Goal: Task Accomplishment & Management: Complete application form

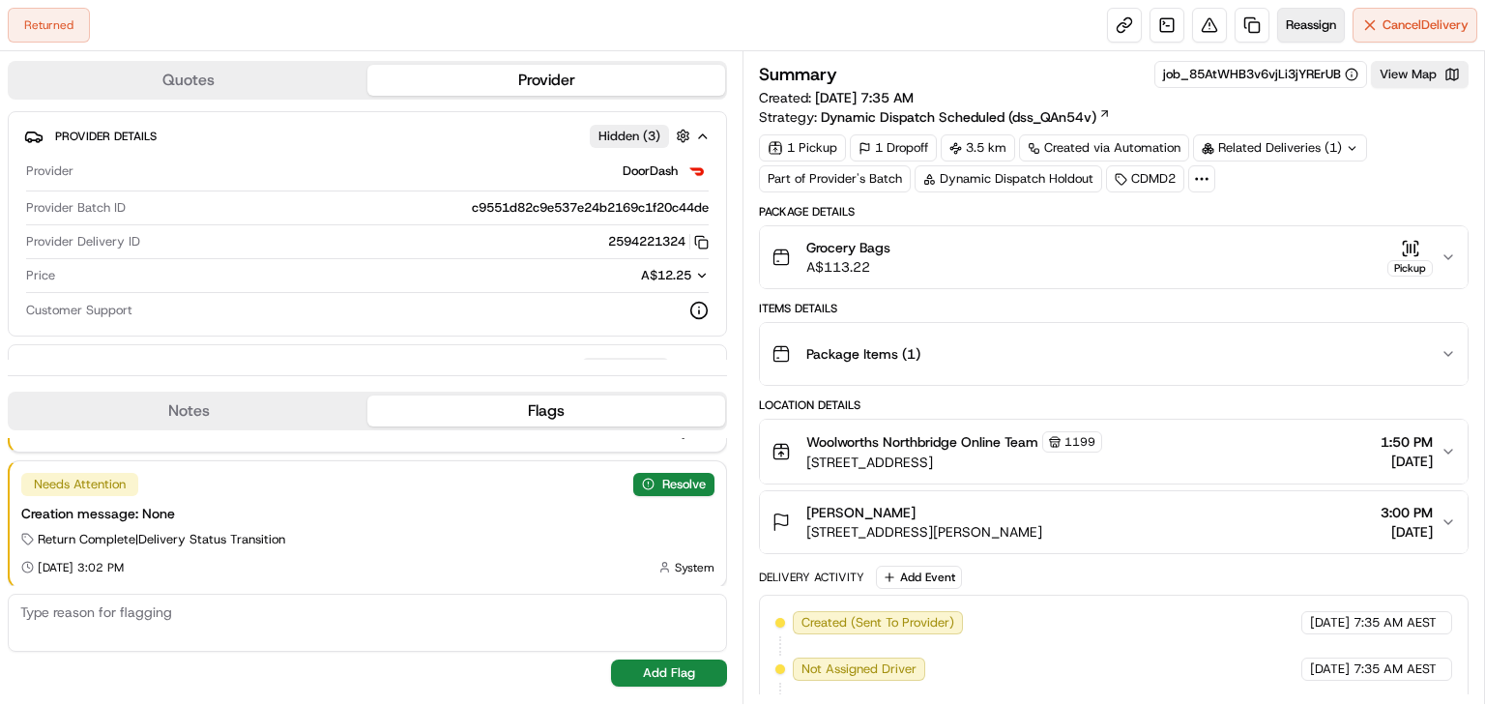
click at [1308, 20] on span "Reassign" at bounding box center [1311, 24] width 50 height 17
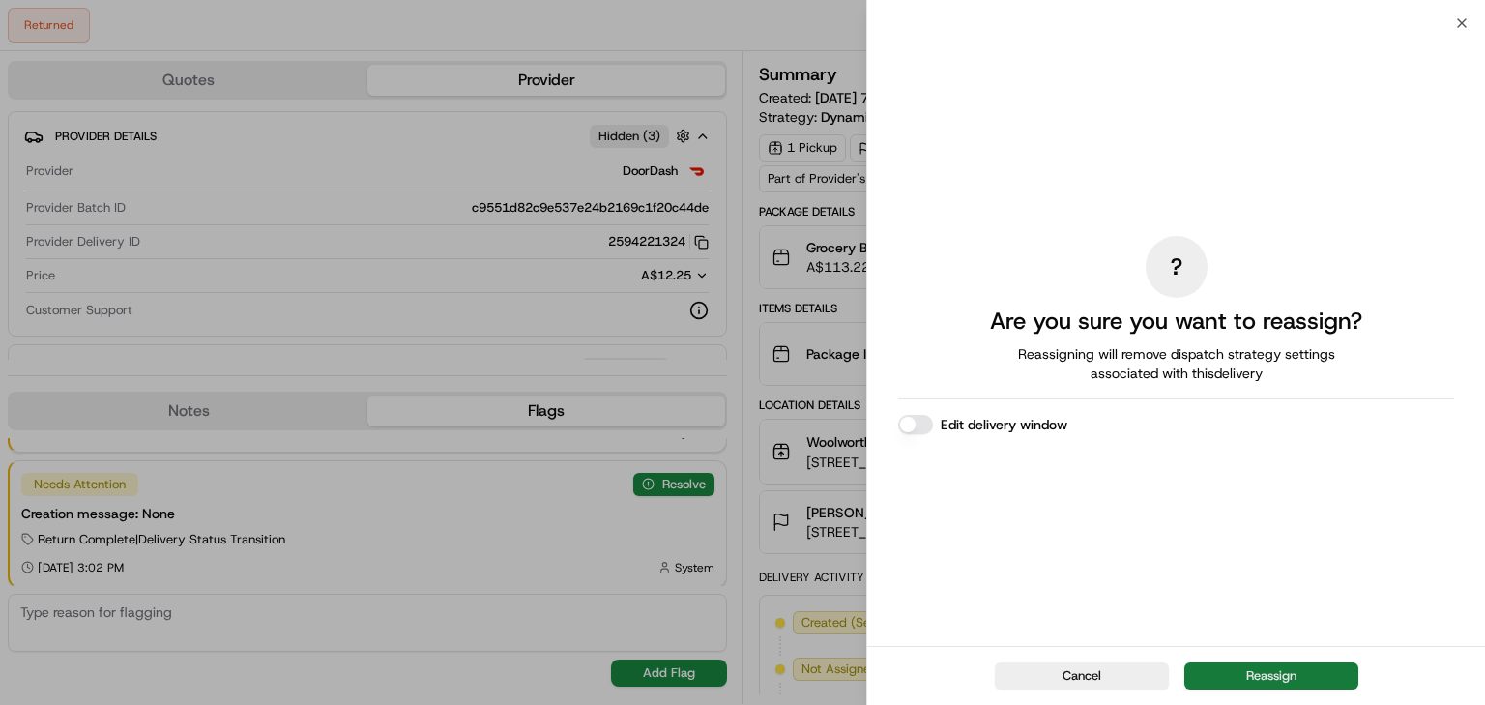
click at [1268, 668] on button "Reassign" at bounding box center [1272, 675] width 174 height 27
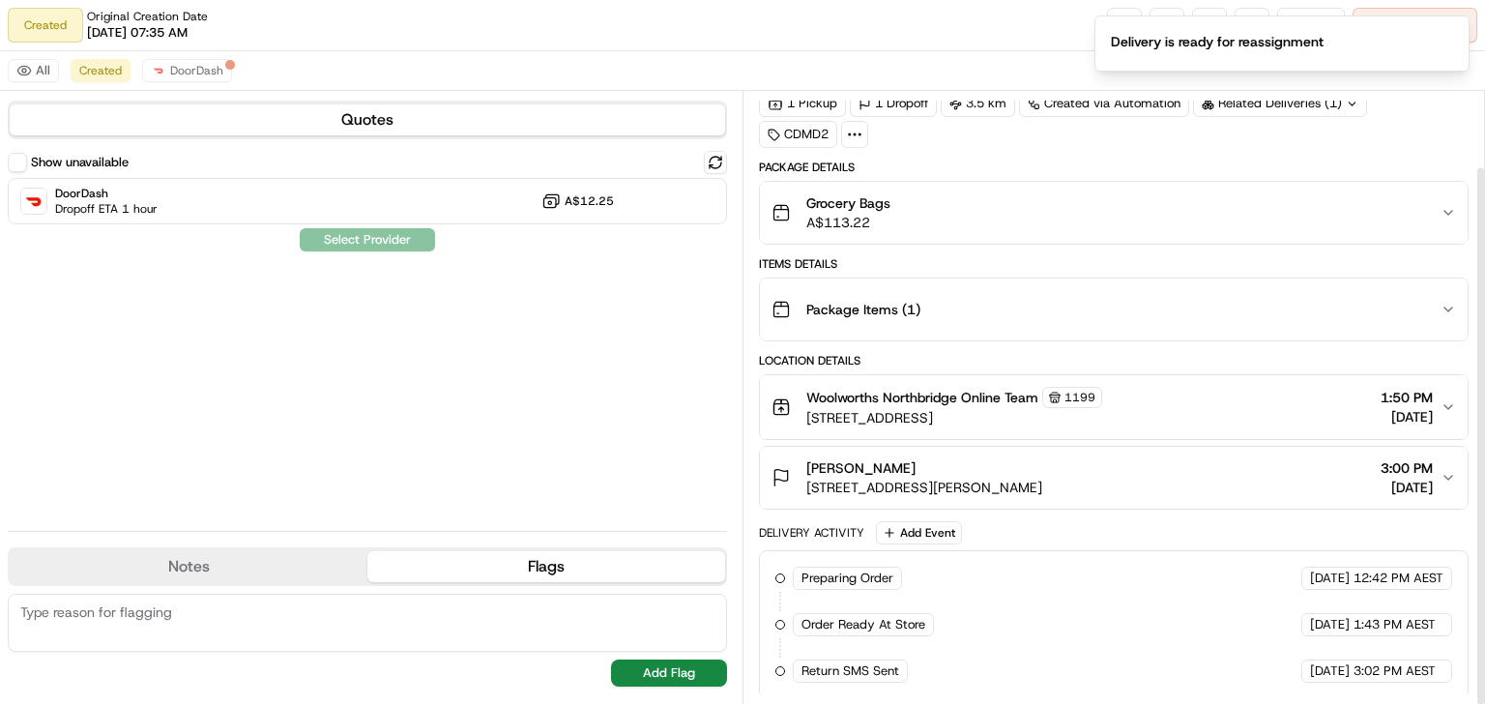
scroll to position [85, 0]
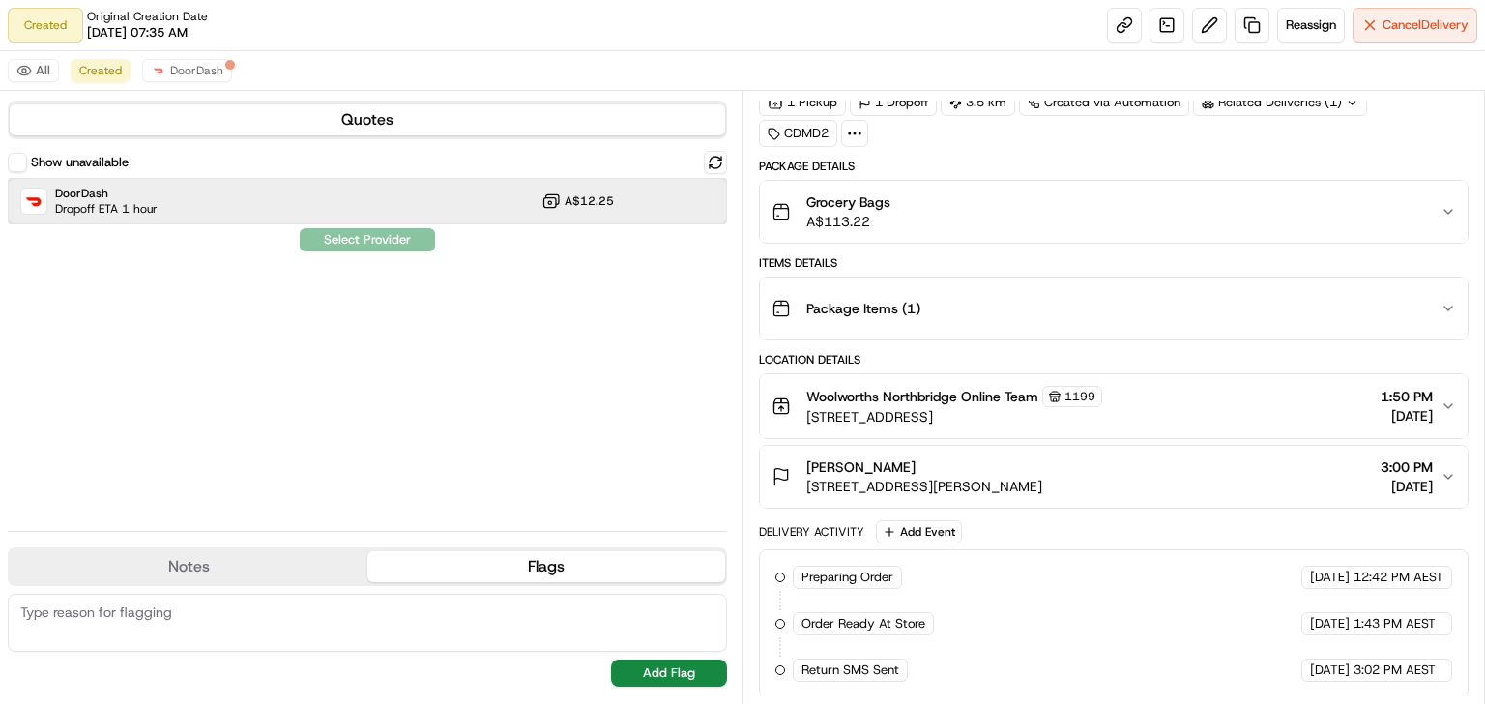
click at [398, 210] on div "DoorDash Dropoff ETA 1 hour A$12.25" at bounding box center [367, 201] width 719 height 46
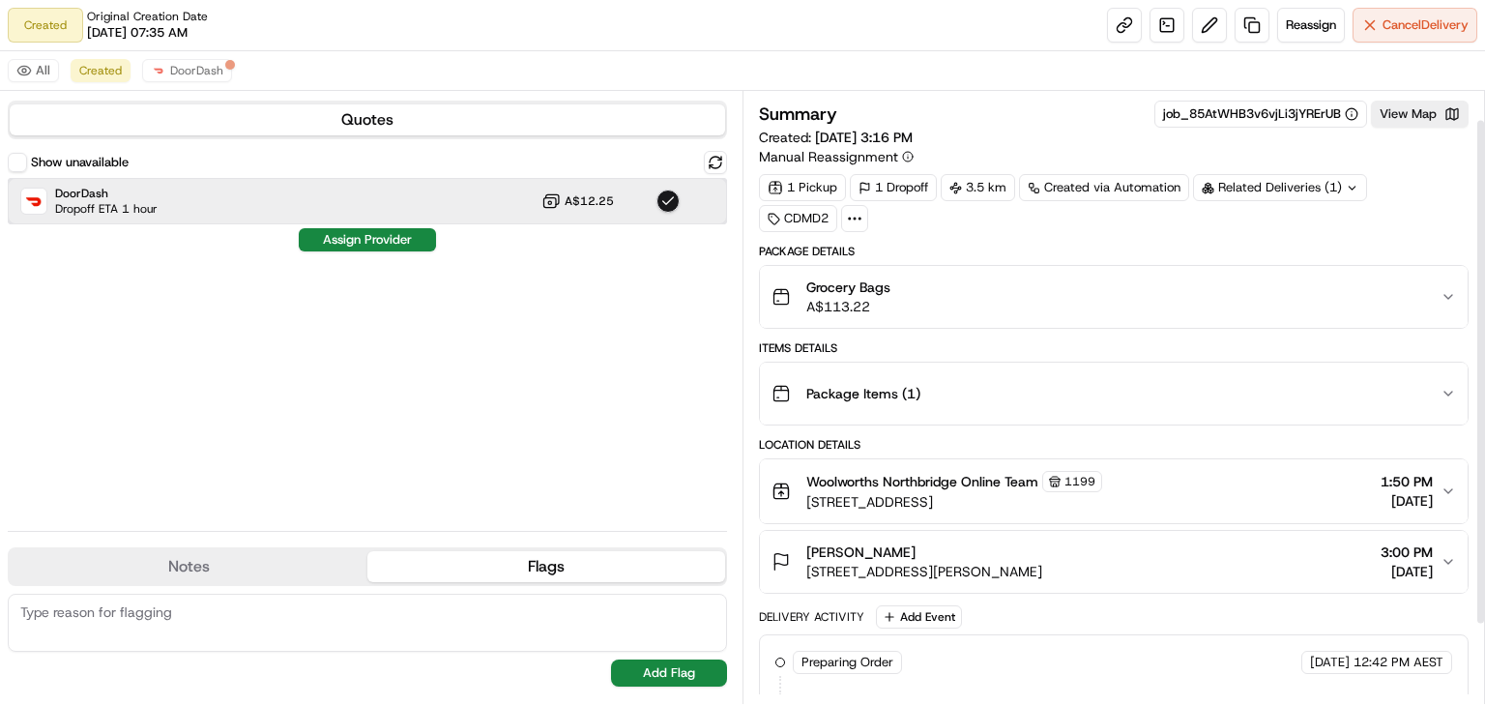
scroll to position [131, 0]
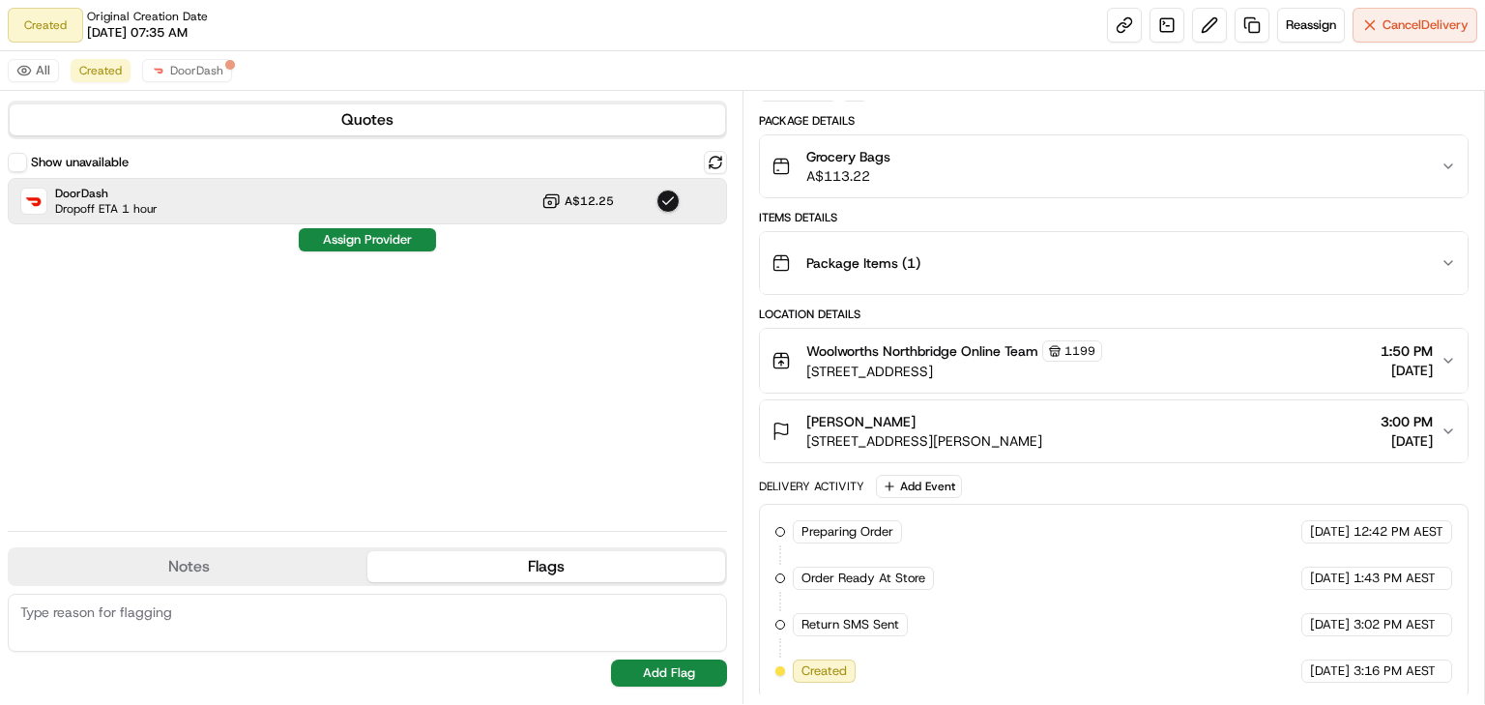
click at [216, 572] on button "Notes" at bounding box center [189, 566] width 358 height 31
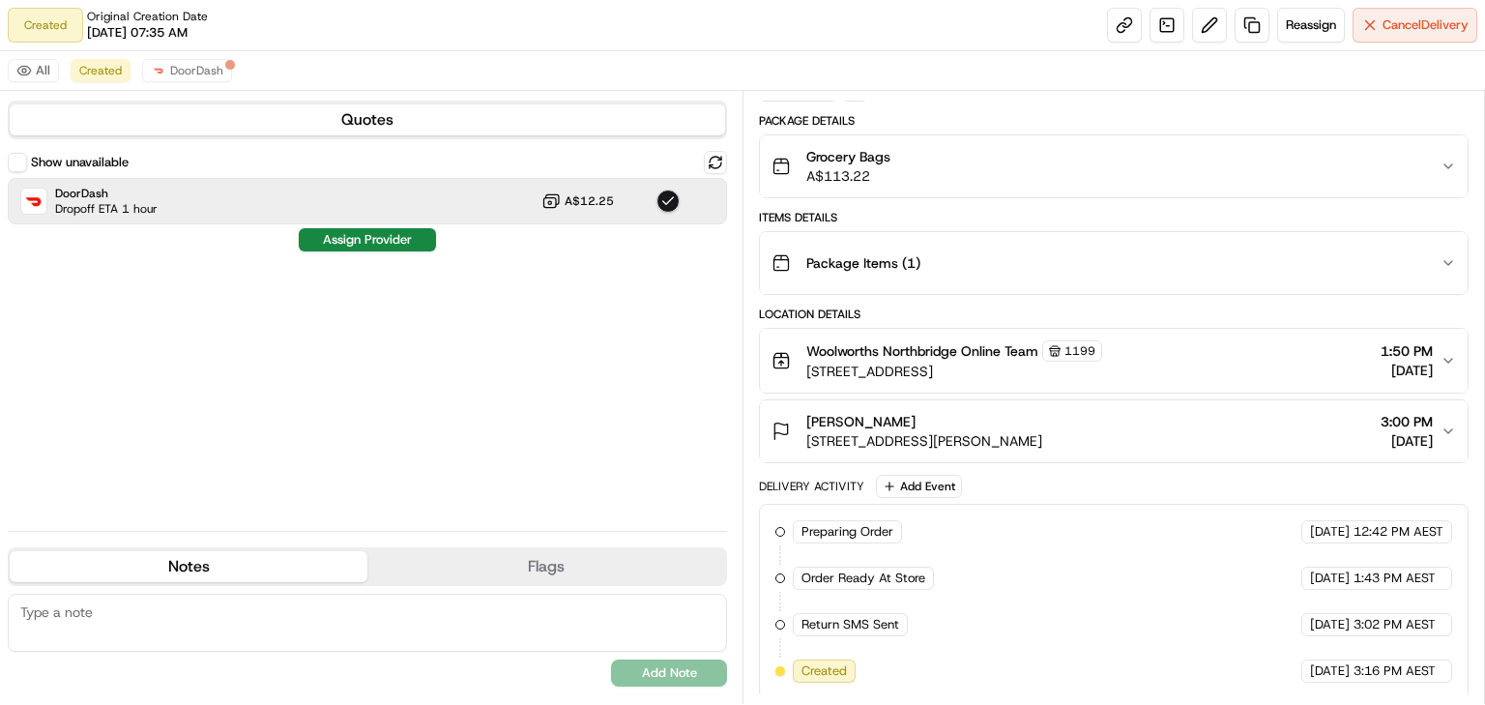
click at [474, 561] on button "Flags" at bounding box center [546, 566] width 358 height 31
click at [224, 564] on button "Notes" at bounding box center [189, 566] width 358 height 31
click at [472, 577] on button "Flags" at bounding box center [546, 566] width 358 height 31
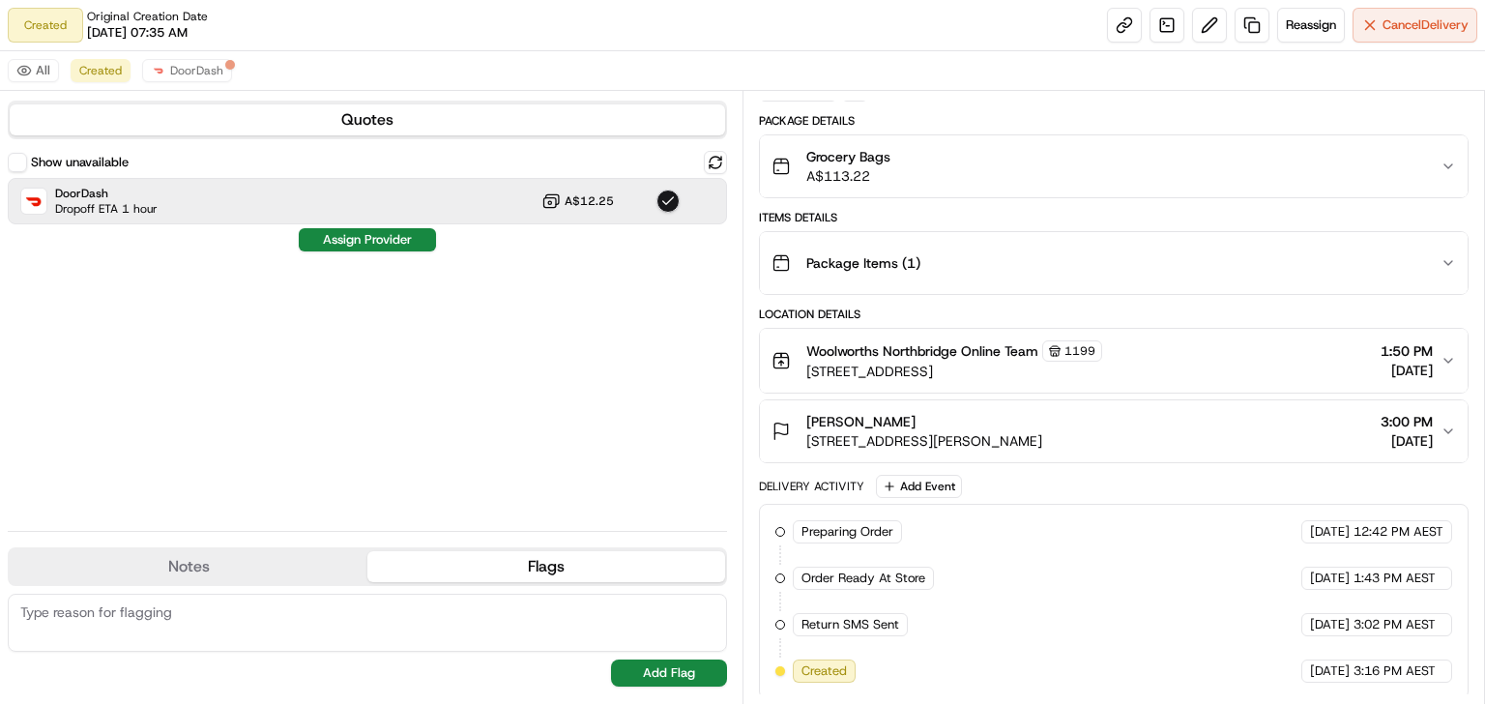
click at [223, 551] on button "Notes" at bounding box center [189, 566] width 358 height 31
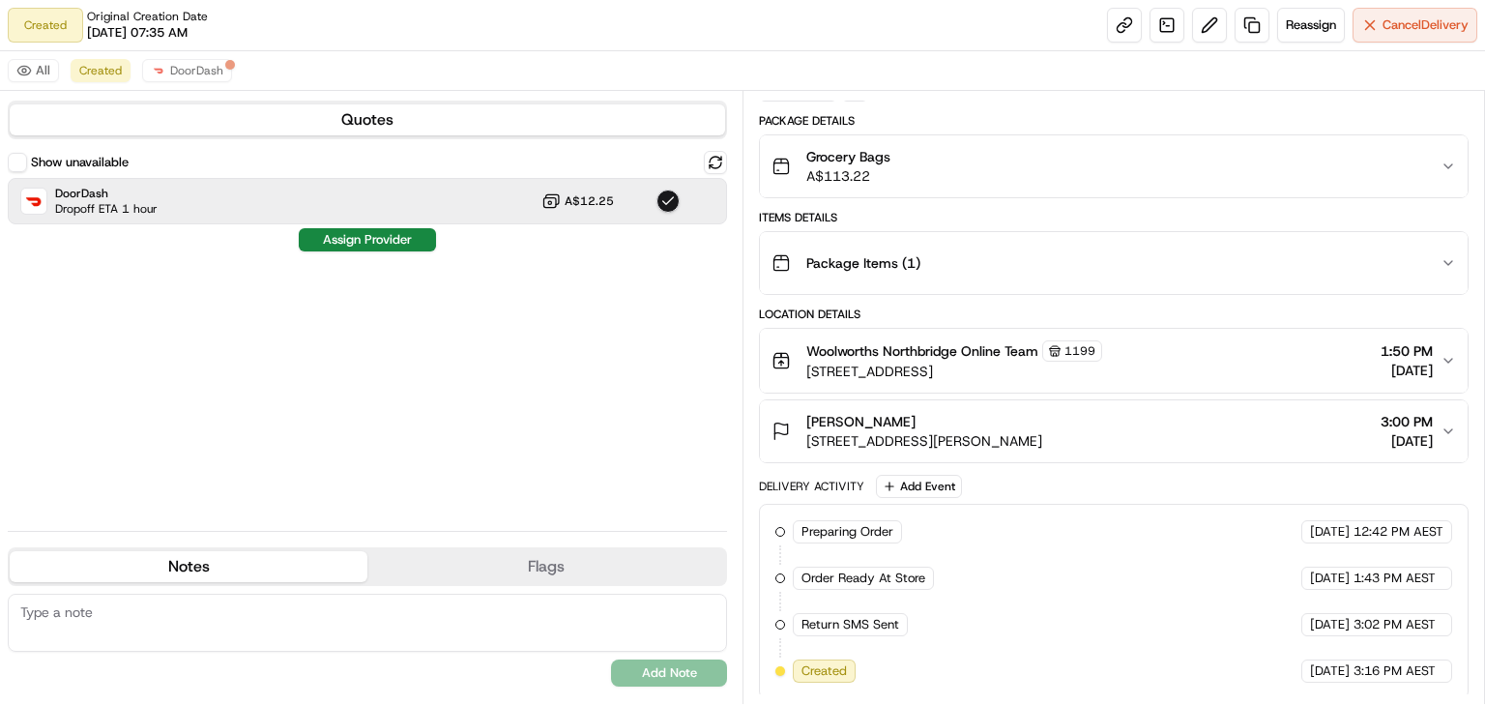
click at [524, 577] on button "Flags" at bounding box center [546, 566] width 358 height 31
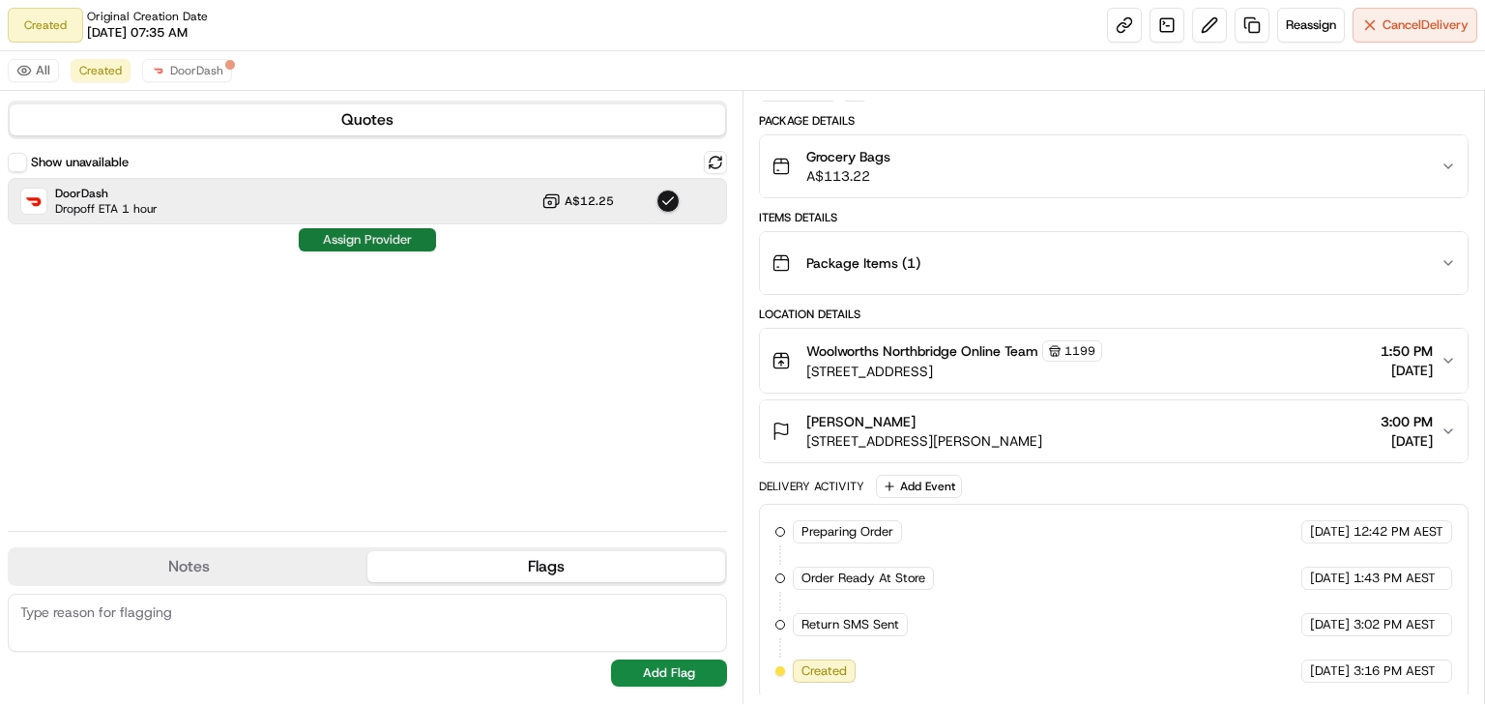
click at [379, 237] on button "Assign Provider" at bounding box center [367, 239] width 137 height 23
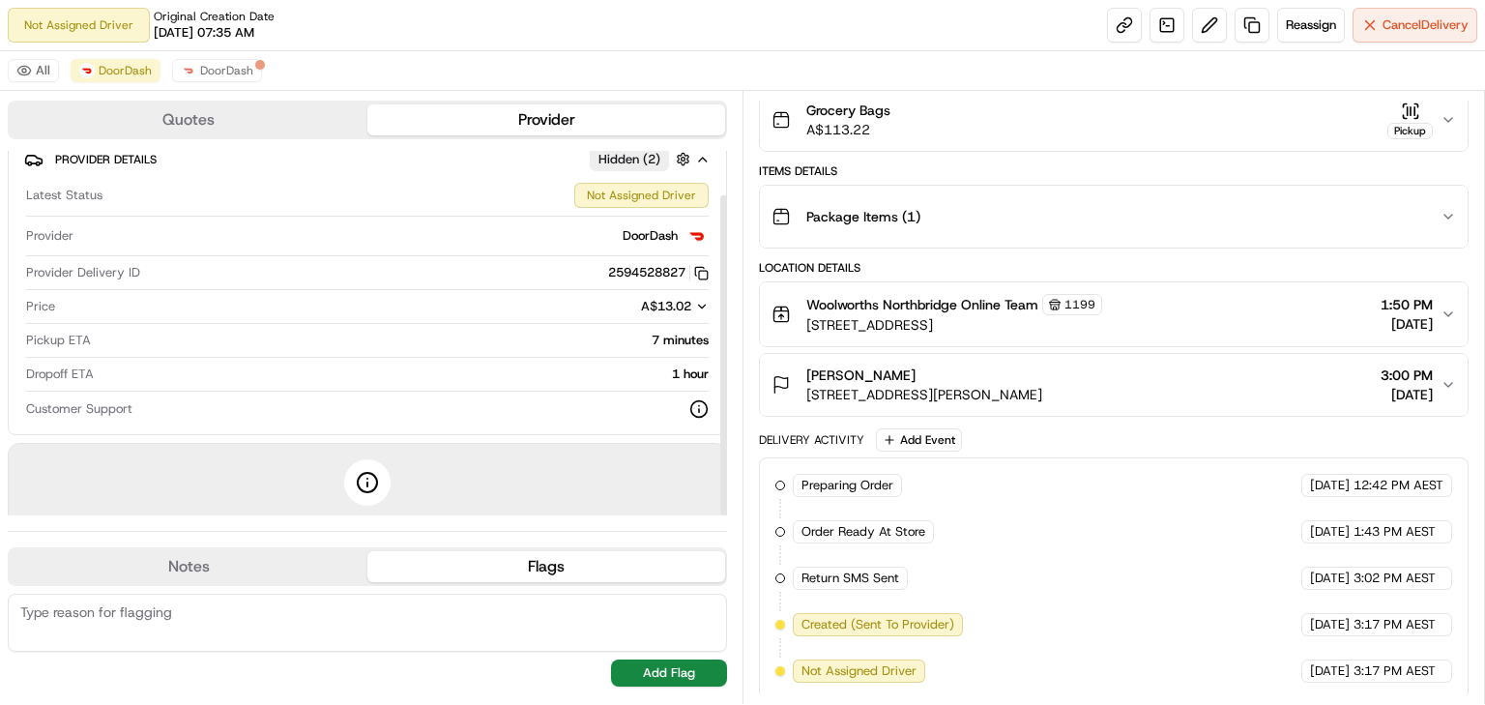
scroll to position [0, 0]
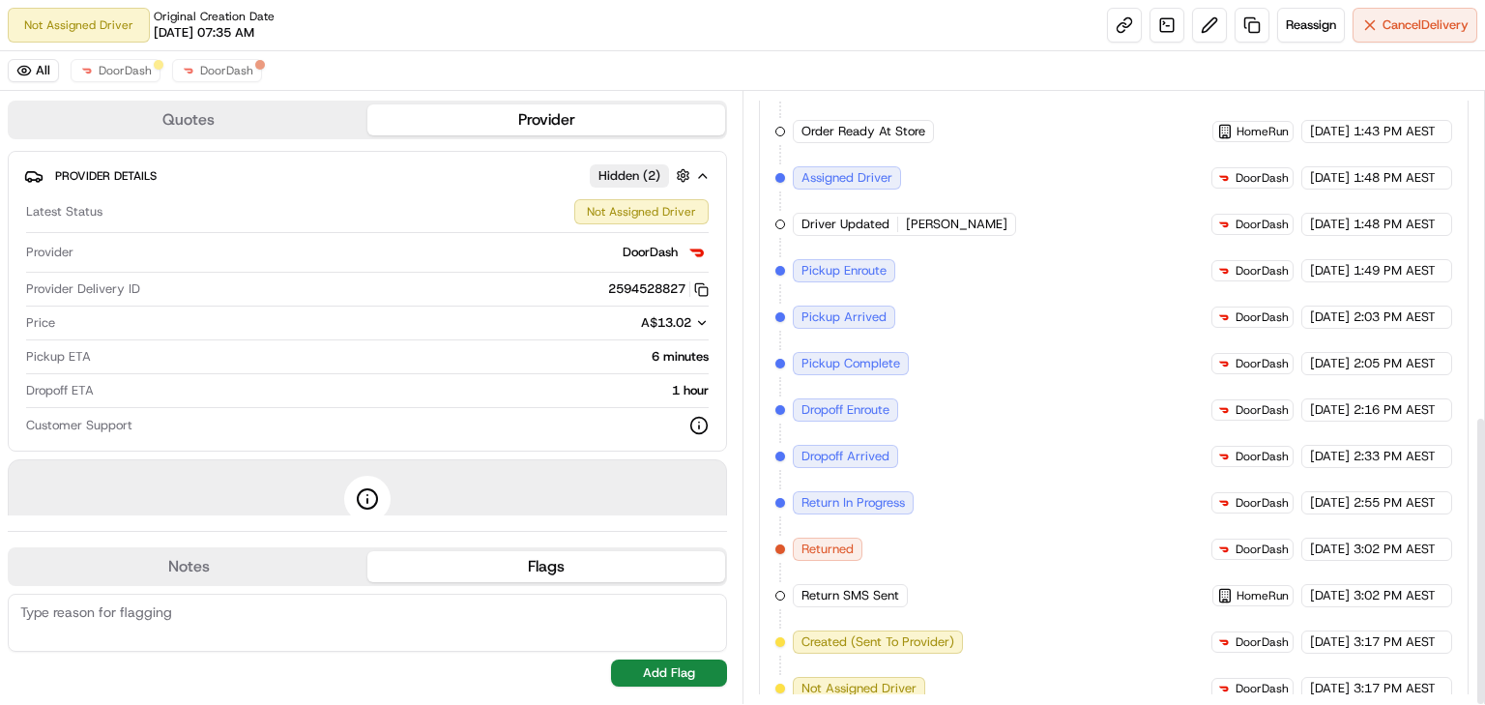
scroll to position [683, 0]
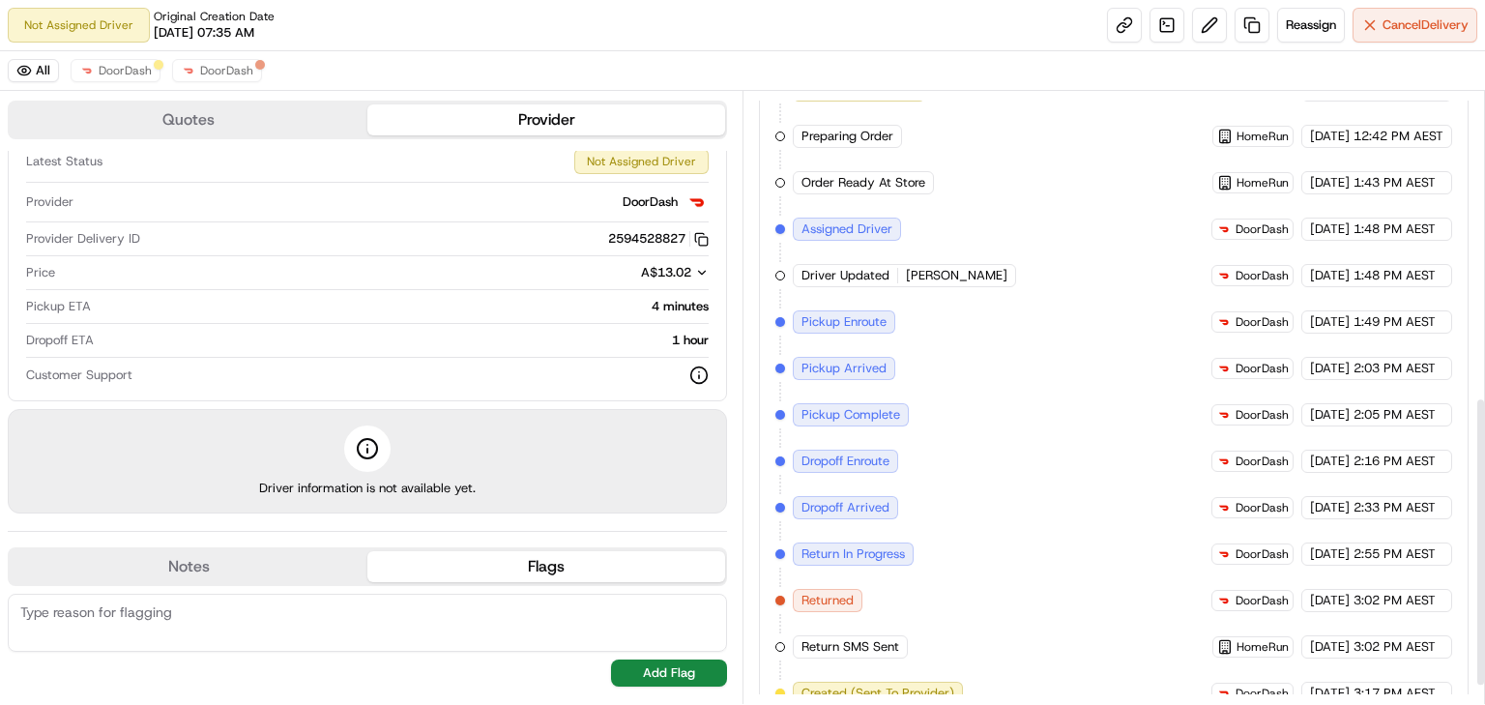
scroll to position [683, 0]
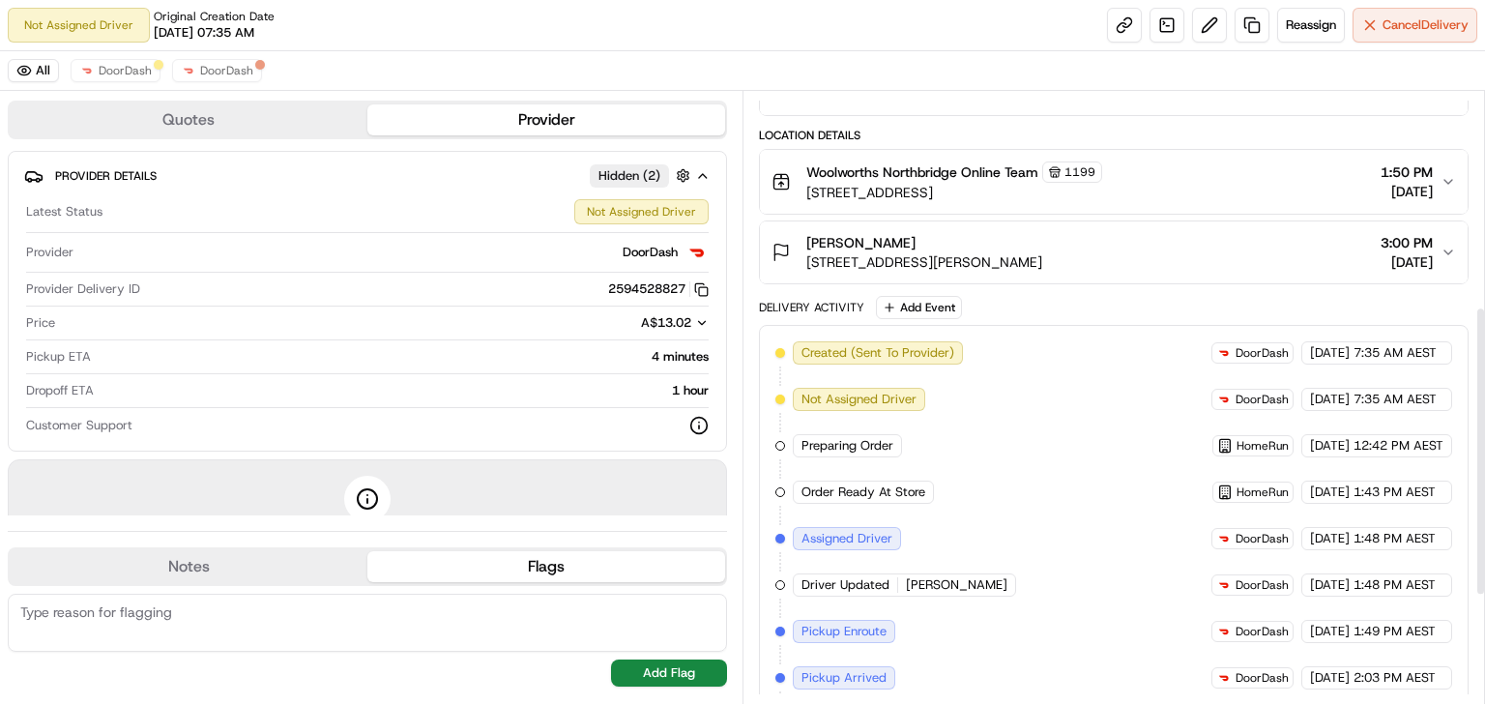
scroll to position [683, 0]
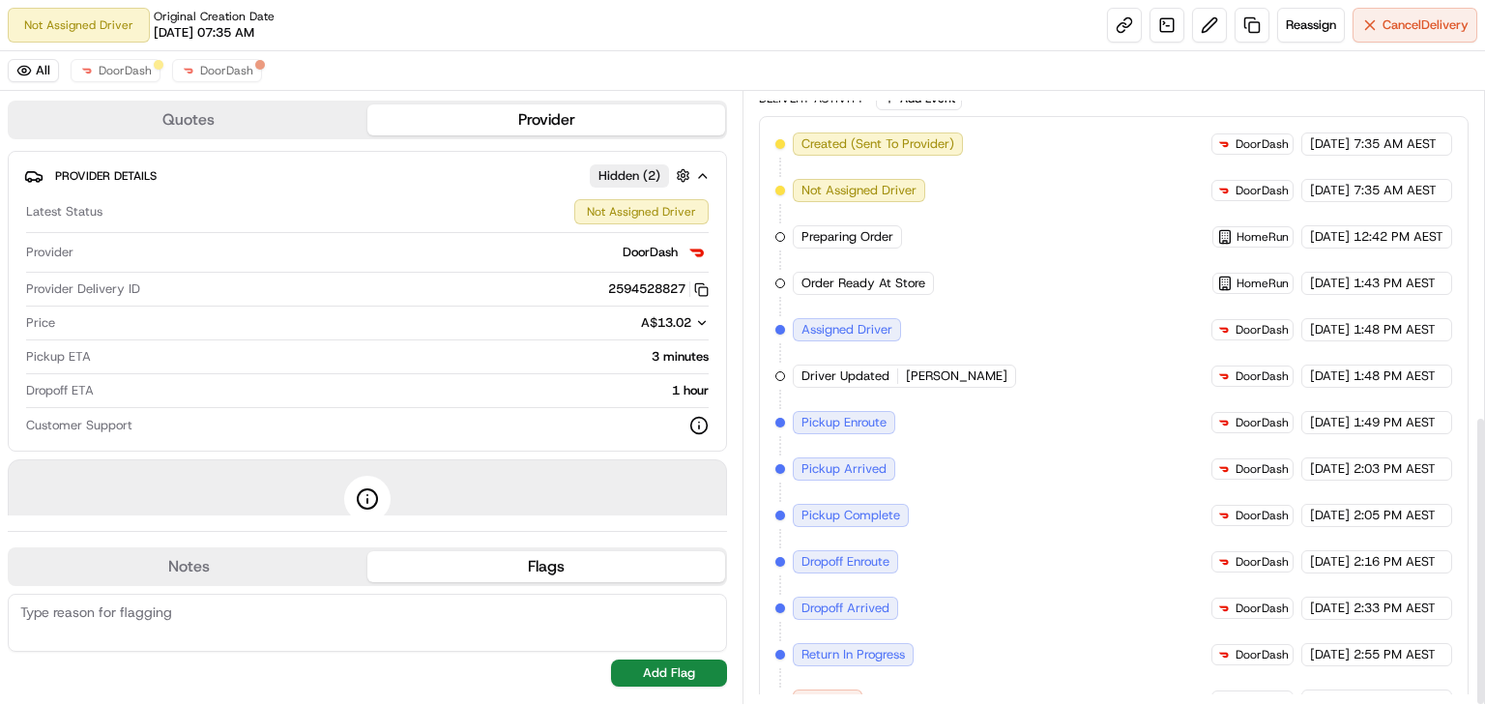
scroll to position [683, 0]
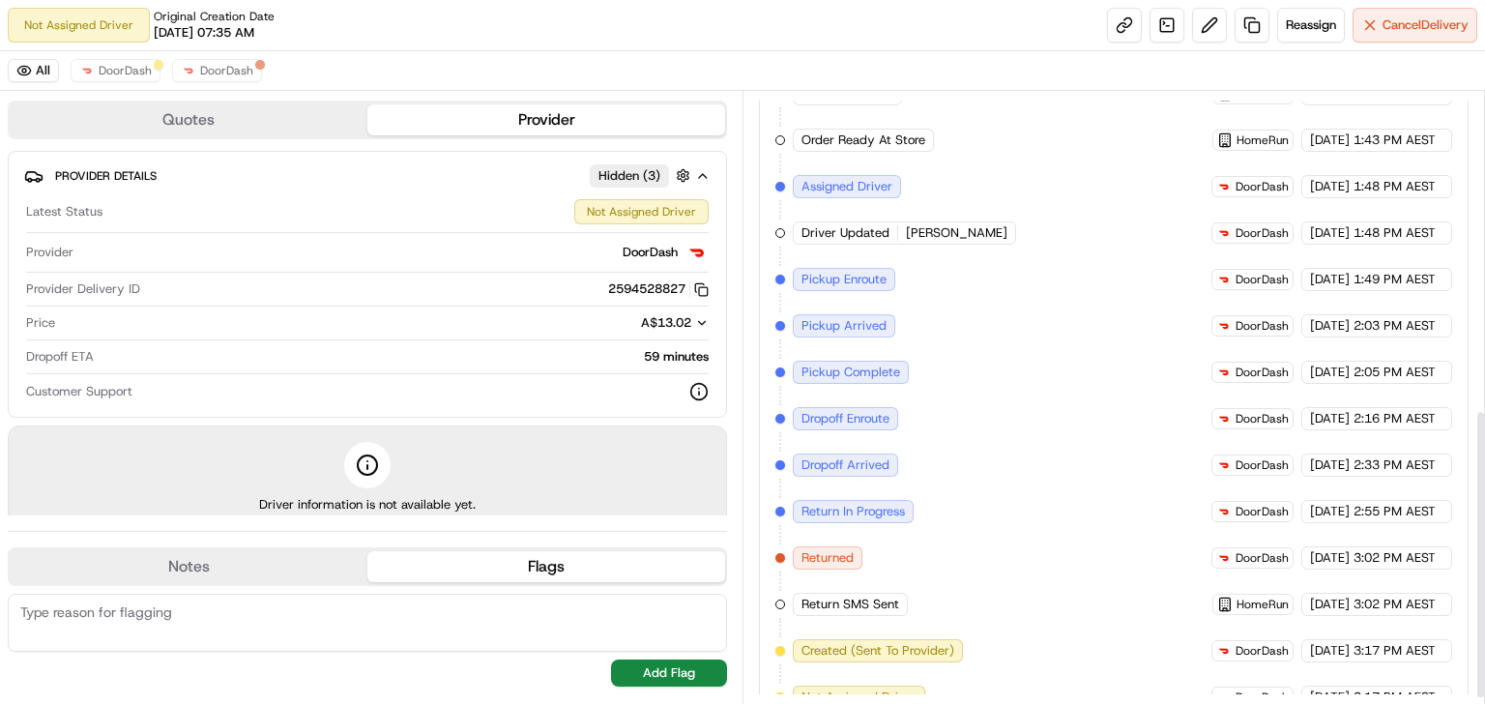
scroll to position [683, 0]
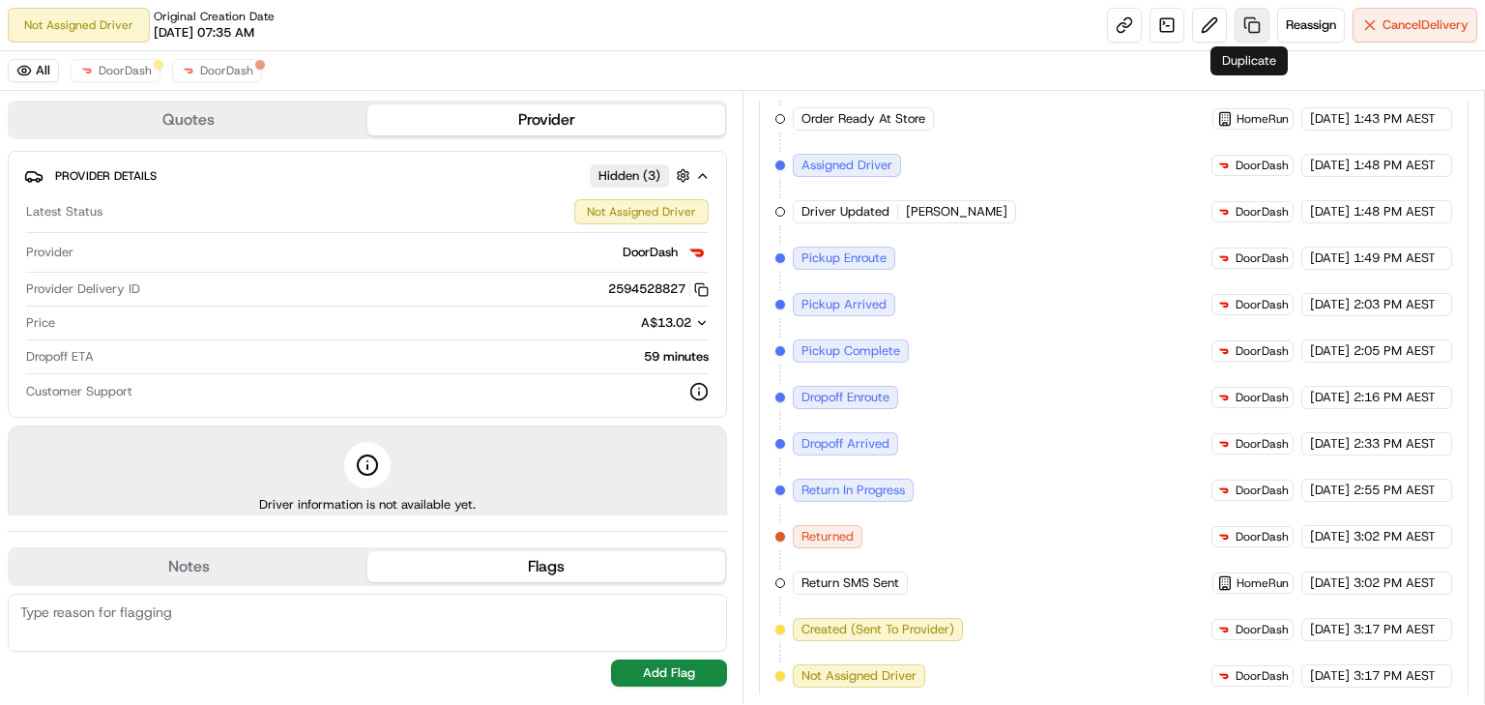
click at [1247, 27] on link at bounding box center [1252, 25] width 35 height 35
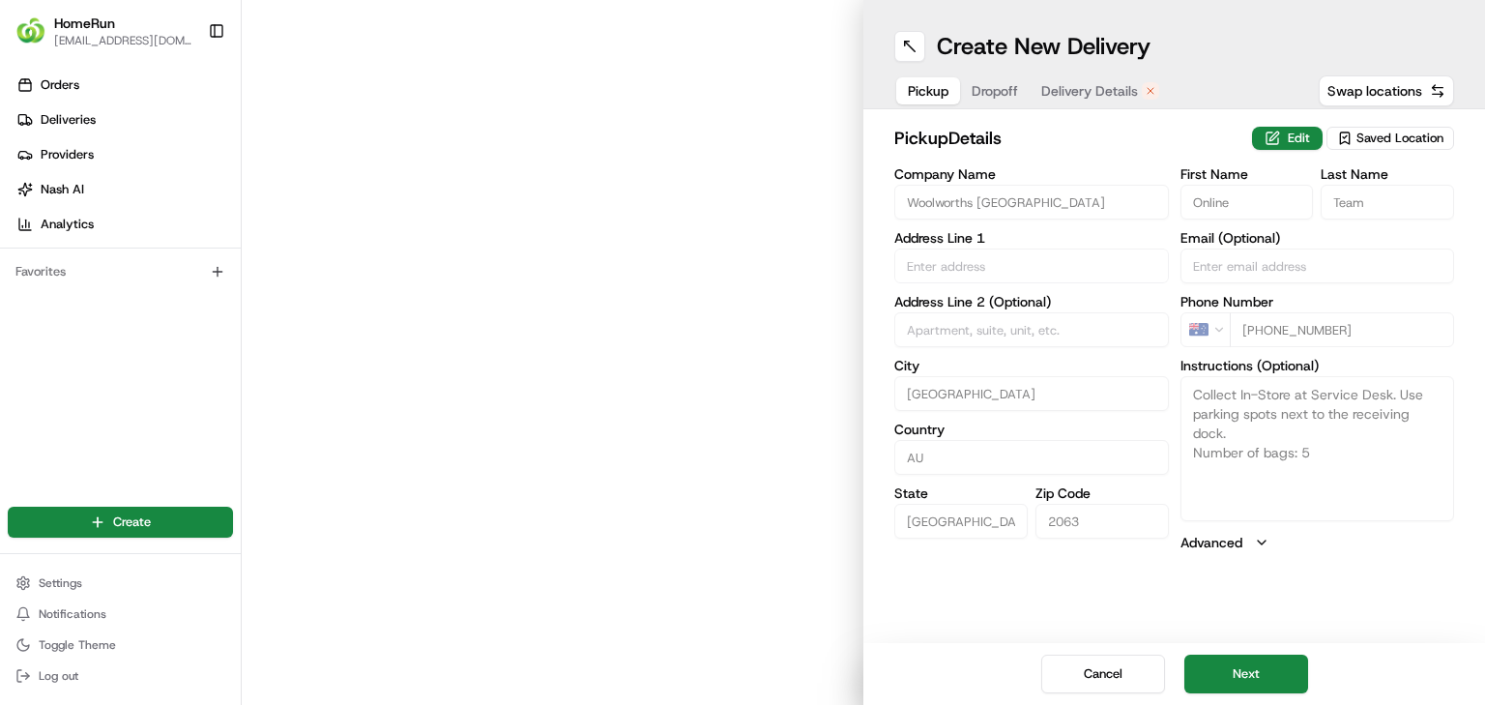
type input "79-113 Sailors Bay Road"
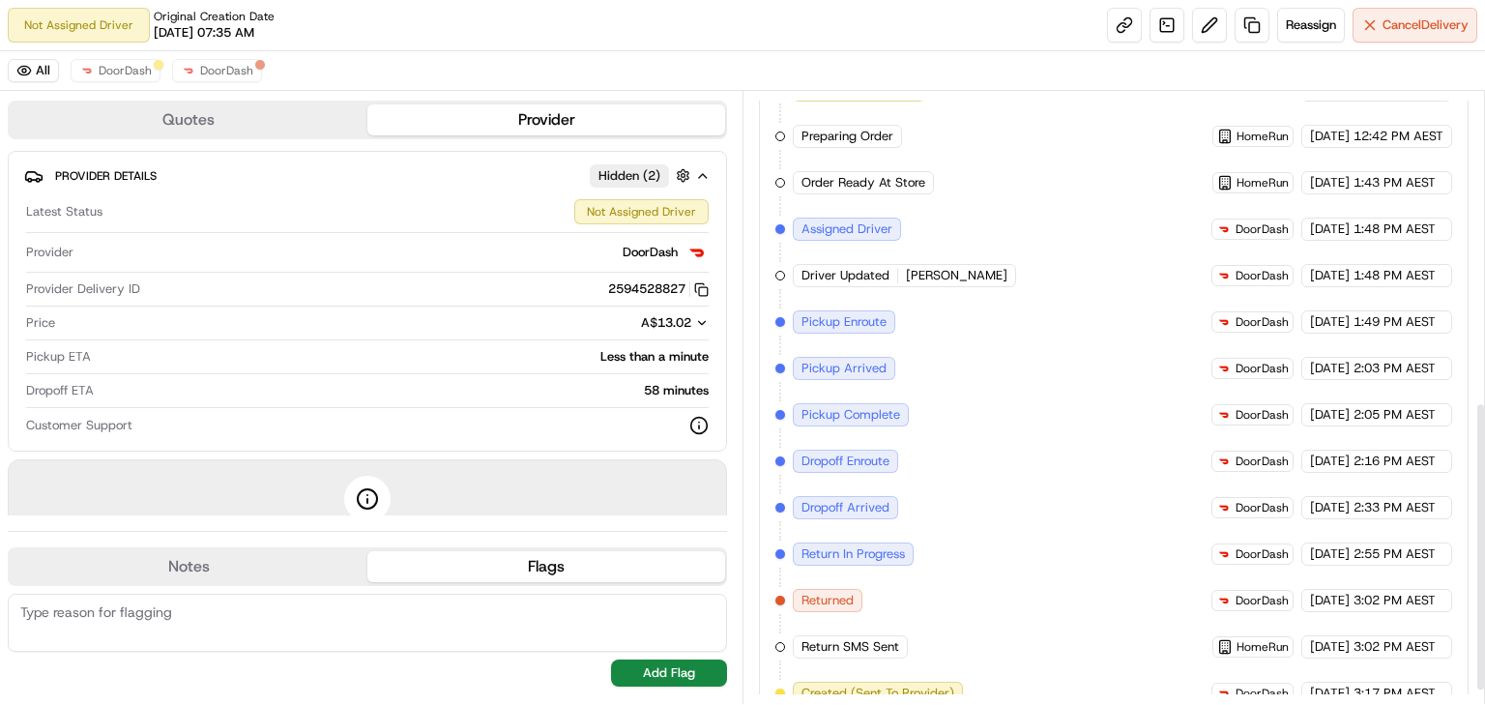
scroll to position [683, 0]
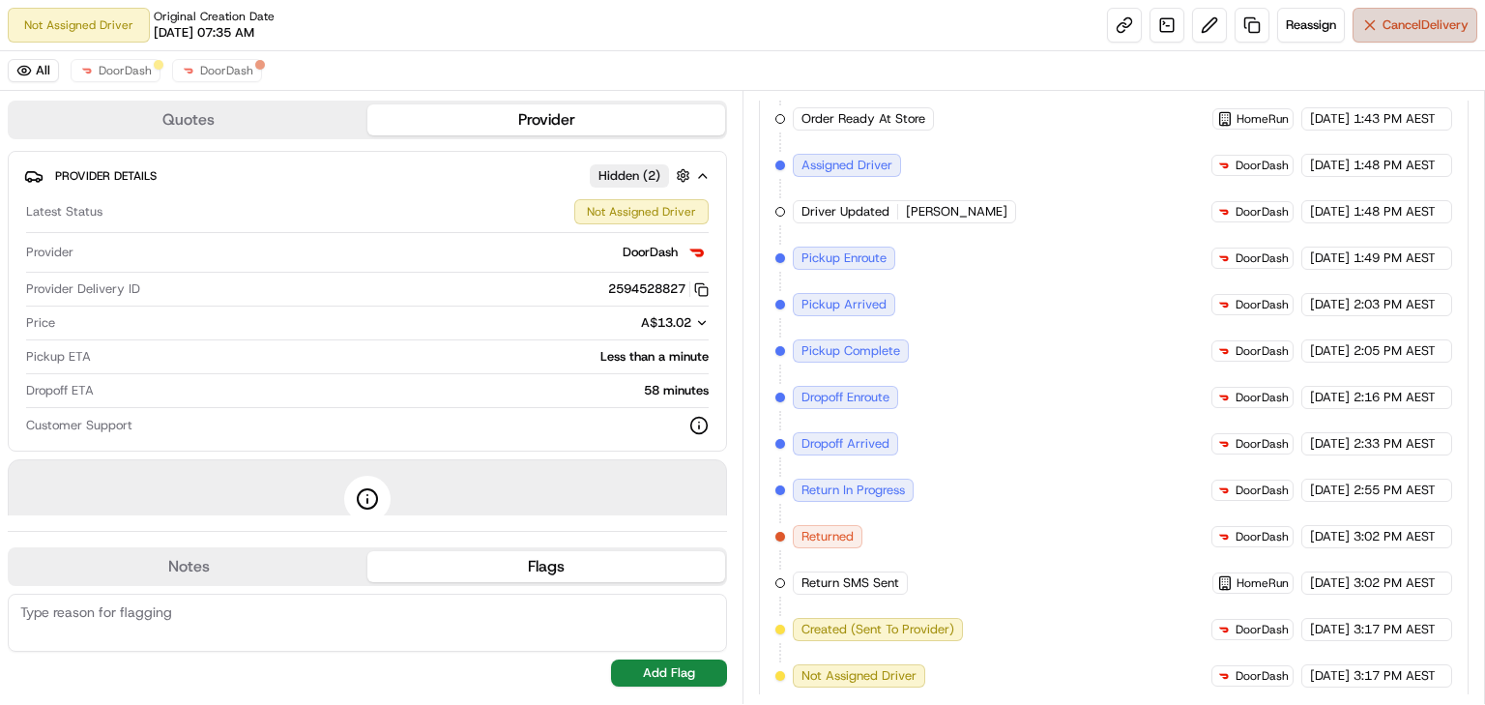
click at [1397, 31] on span "Cancel Delivery" at bounding box center [1426, 24] width 86 height 17
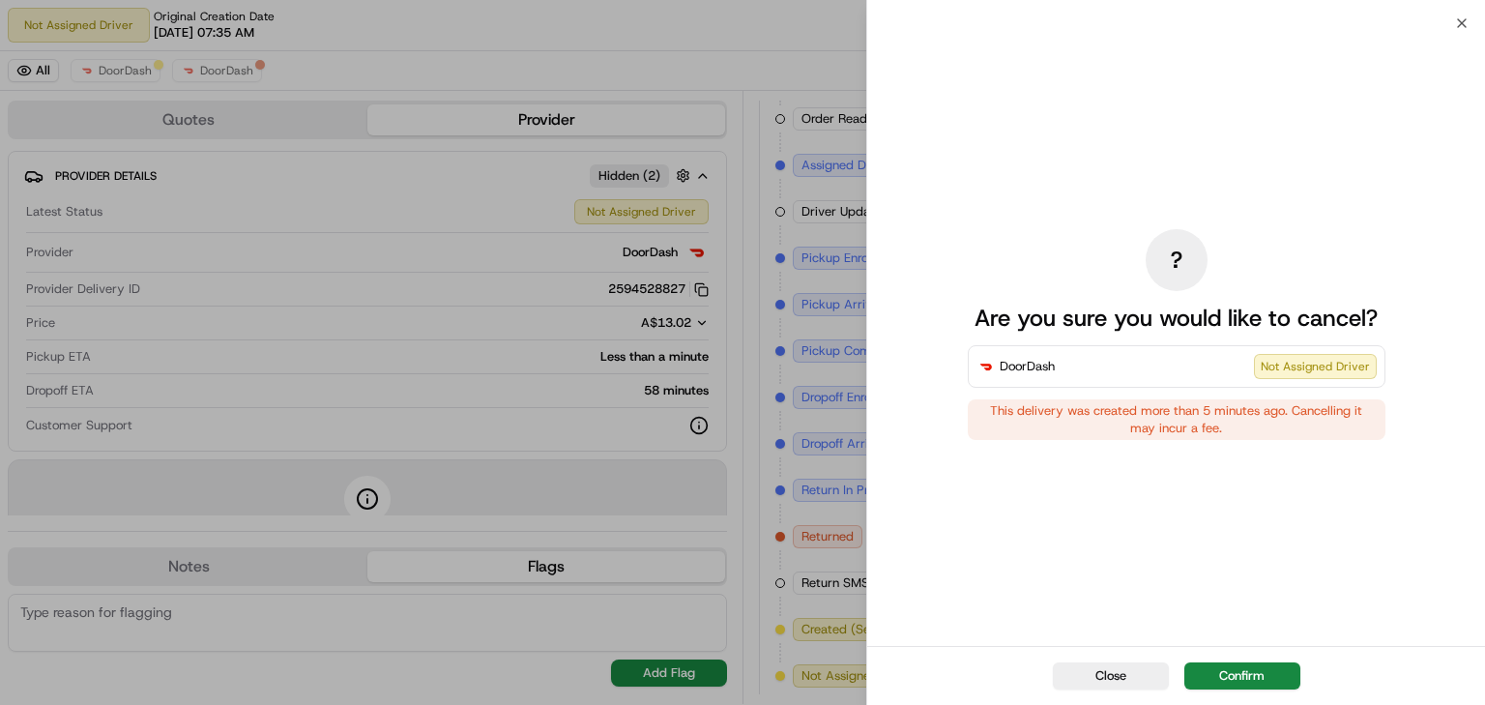
click at [1301, 357] on div "Not Assigned Driver" at bounding box center [1315, 366] width 123 height 25
click at [1462, 26] on div "? Are you sure you would like to cancel? DoorDash Not Assigned Driver This deli…" at bounding box center [1176, 334] width 618 height 623
click at [1462, 25] on div "? Are you sure you would like to cancel? DoorDash Not Assigned Driver This deli…" at bounding box center [1176, 334] width 618 height 623
click at [1462, 24] on div "? Are you sure you would like to cancel? DoorDash Not Assigned Driver This deli…" at bounding box center [1176, 334] width 618 height 623
click at [1461, 16] on icon "button" at bounding box center [1461, 22] width 15 height 15
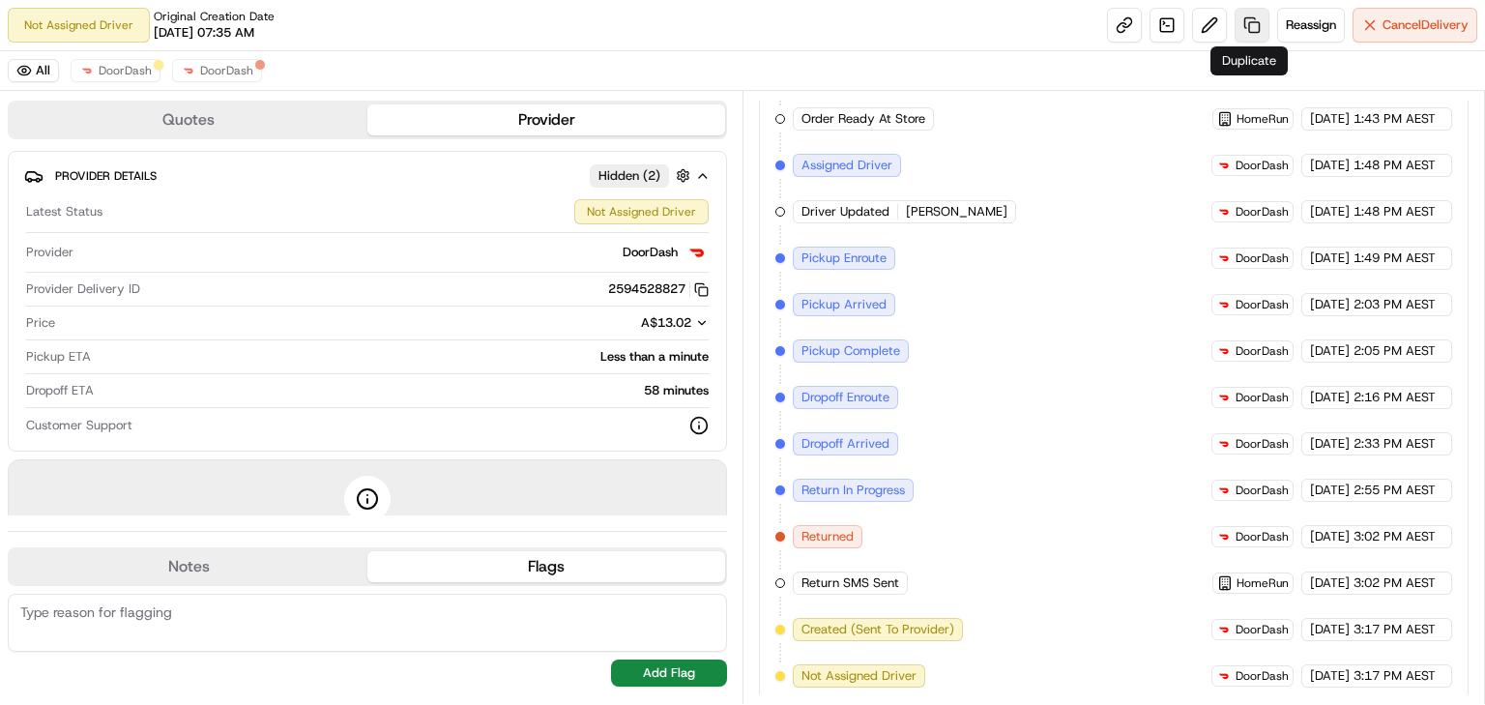
click at [1246, 15] on link at bounding box center [1252, 25] width 35 height 35
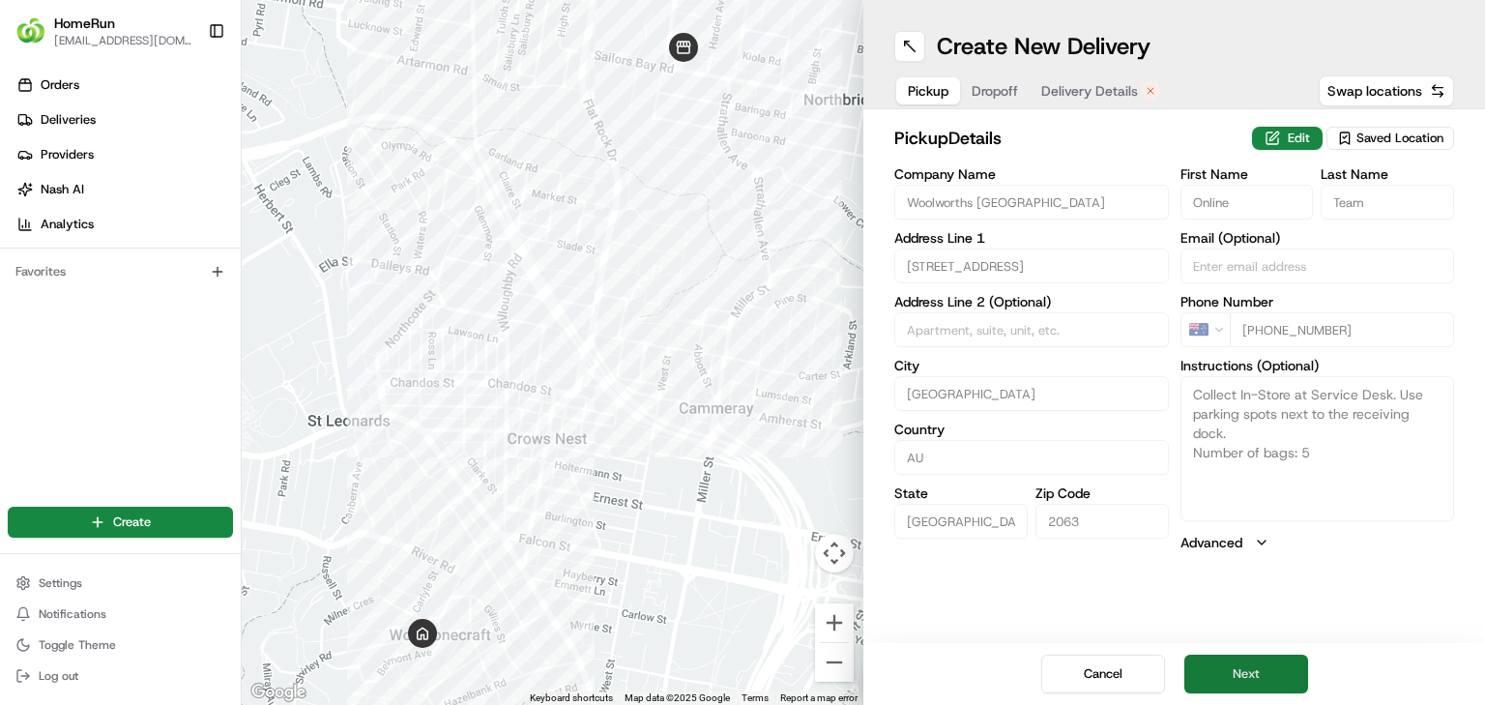
click at [1245, 673] on button "Next" at bounding box center [1247, 674] width 124 height 39
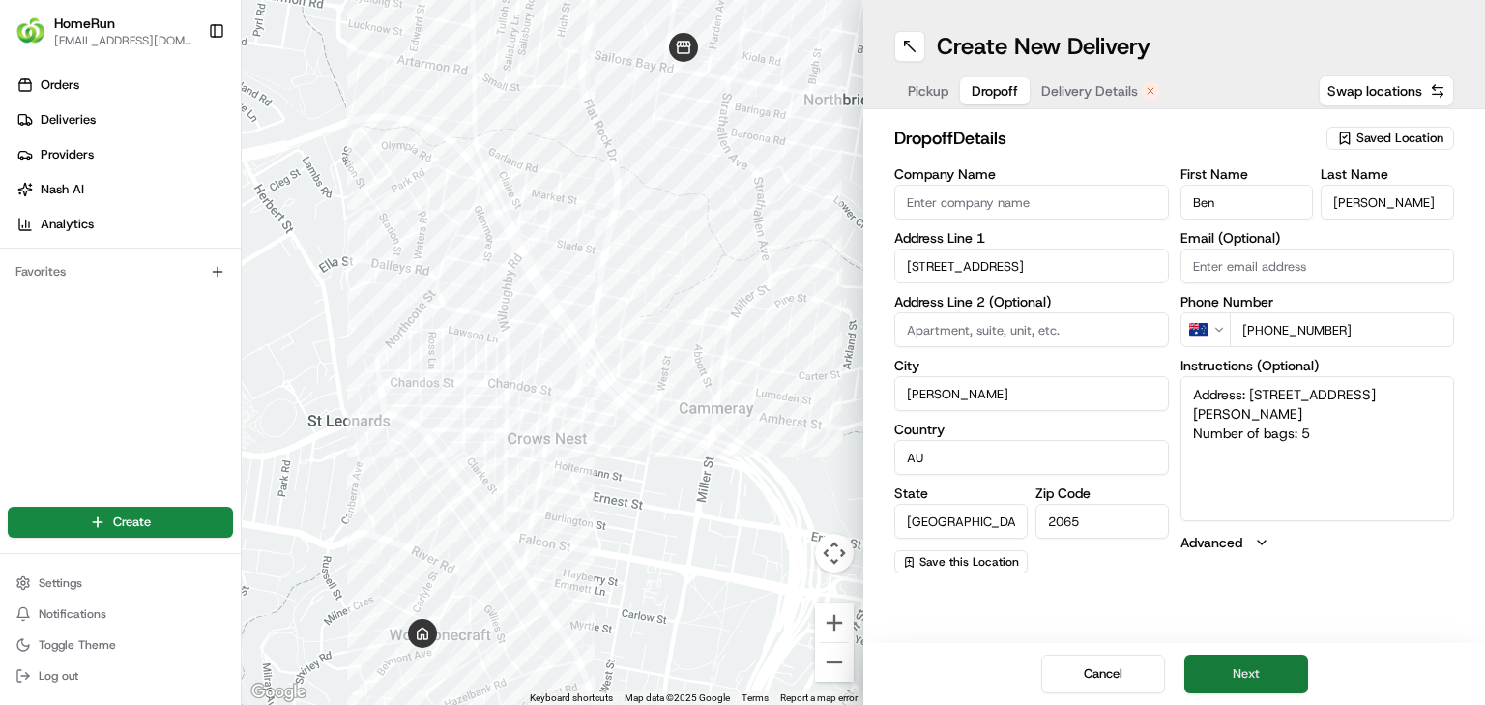
click at [1253, 670] on button "Next" at bounding box center [1247, 674] width 124 height 39
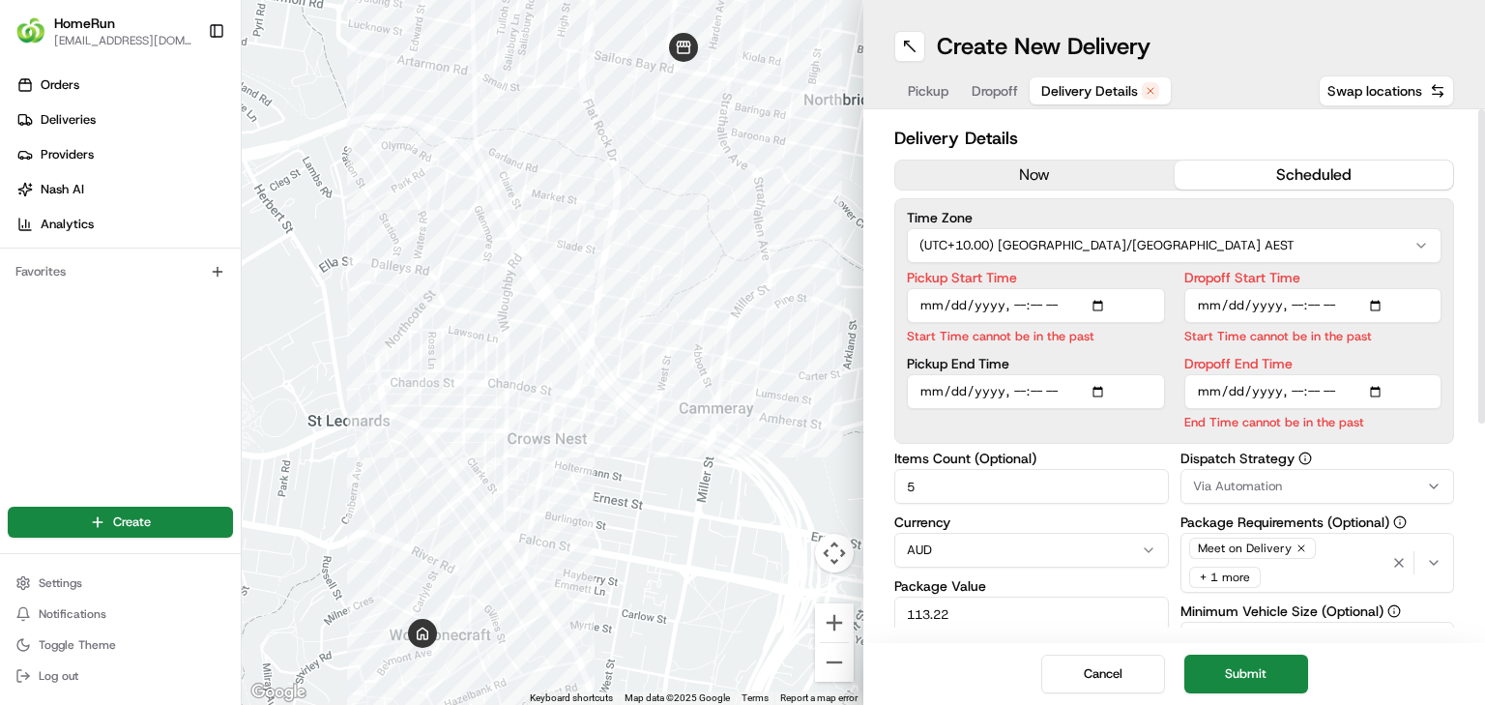
click at [1015, 302] on input "Pickup Start Time" at bounding box center [1036, 305] width 258 height 35
type input "[DATE]T15:37"
click at [1288, 306] on input "Dropoff Start Time" at bounding box center [1314, 305] width 258 height 35
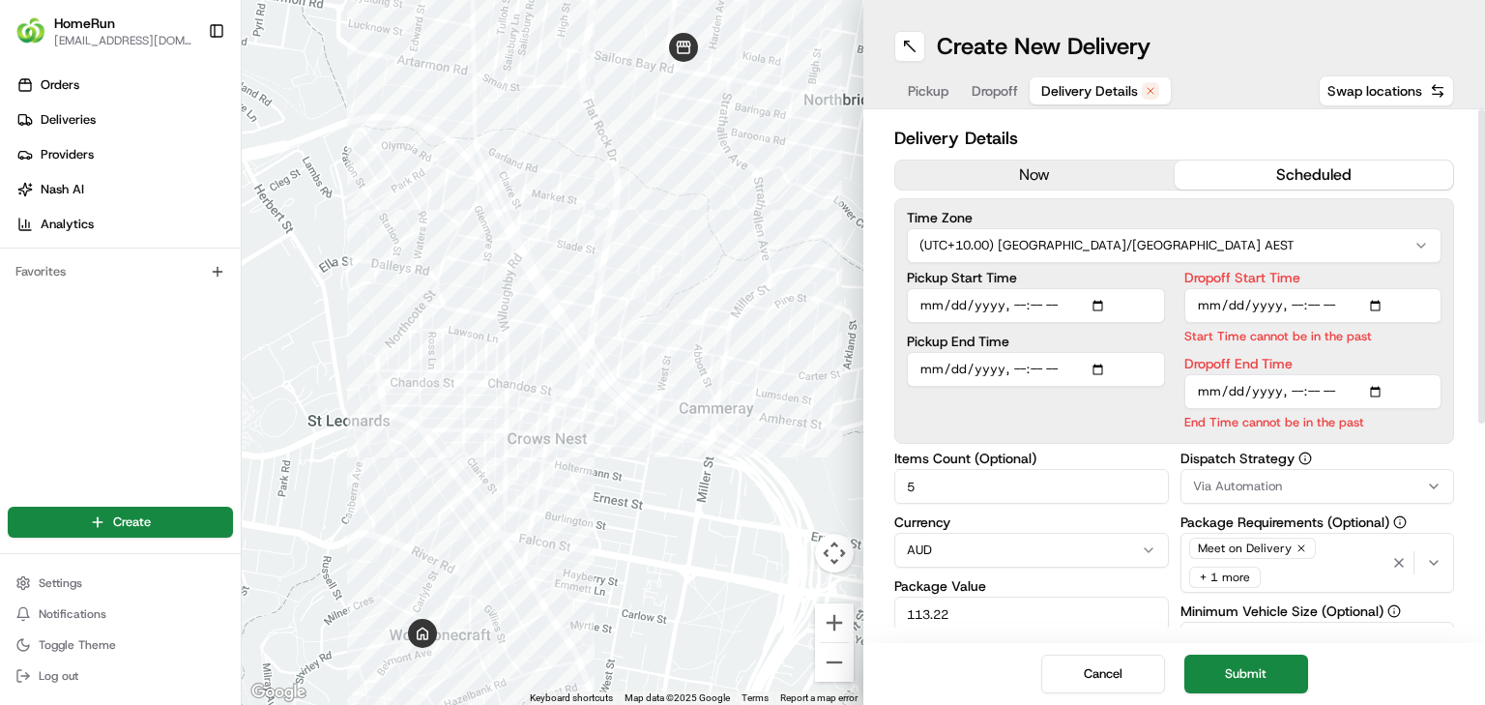
click at [1389, 348] on div "Dropoff Start Time Start Time cannot be in the past Dropoff End Time End Time c…" at bounding box center [1314, 351] width 258 height 161
click at [1320, 302] on input "Dropoff Start Time" at bounding box center [1314, 305] width 258 height 35
type input "[DATE]T15:38"
click at [1292, 390] on input "Dropoff End Time" at bounding box center [1314, 391] width 258 height 35
type input "[DATE]T16:00"
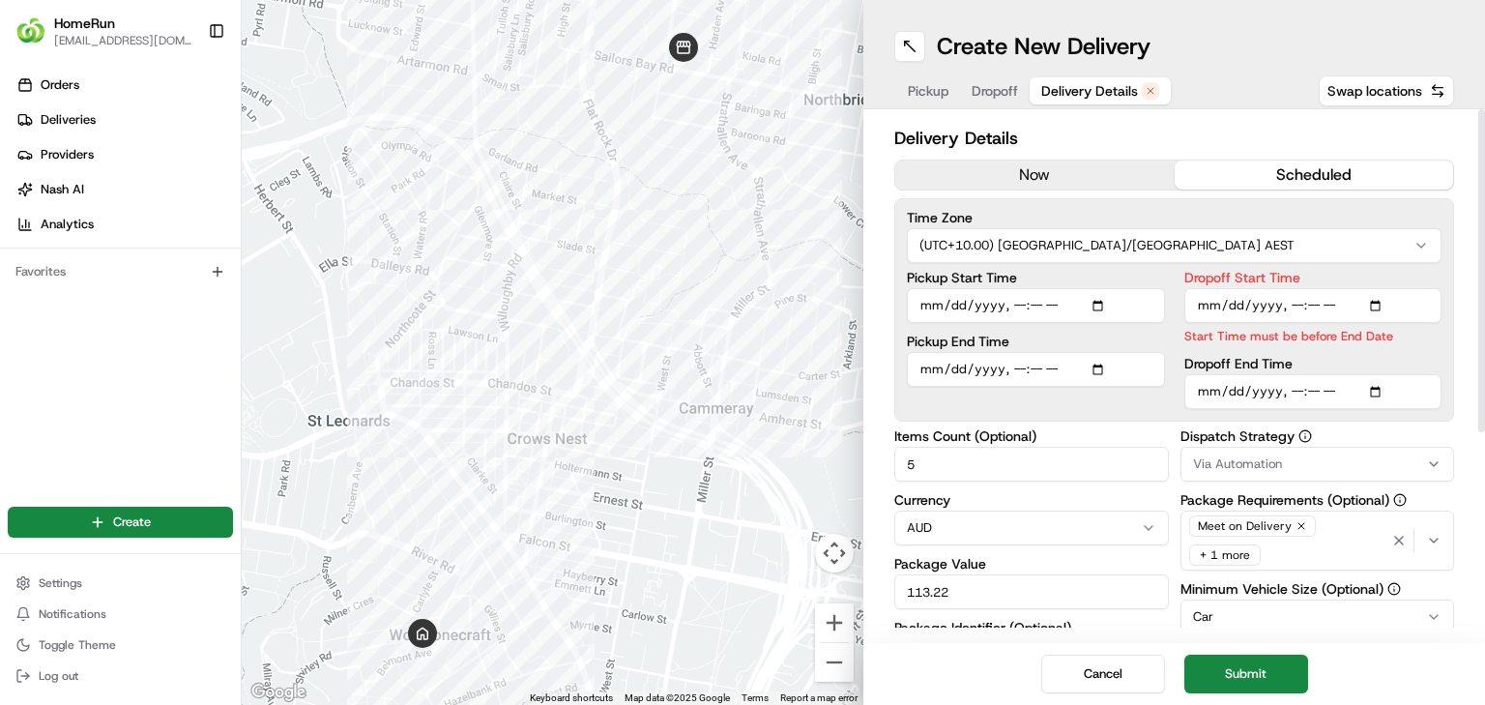
click at [1313, 302] on input "Dropoff Start Time" at bounding box center [1314, 305] width 258 height 35
type input "[DATE]T15:39"
click at [1350, 360] on div "Dropoff End Time" at bounding box center [1314, 383] width 258 height 52
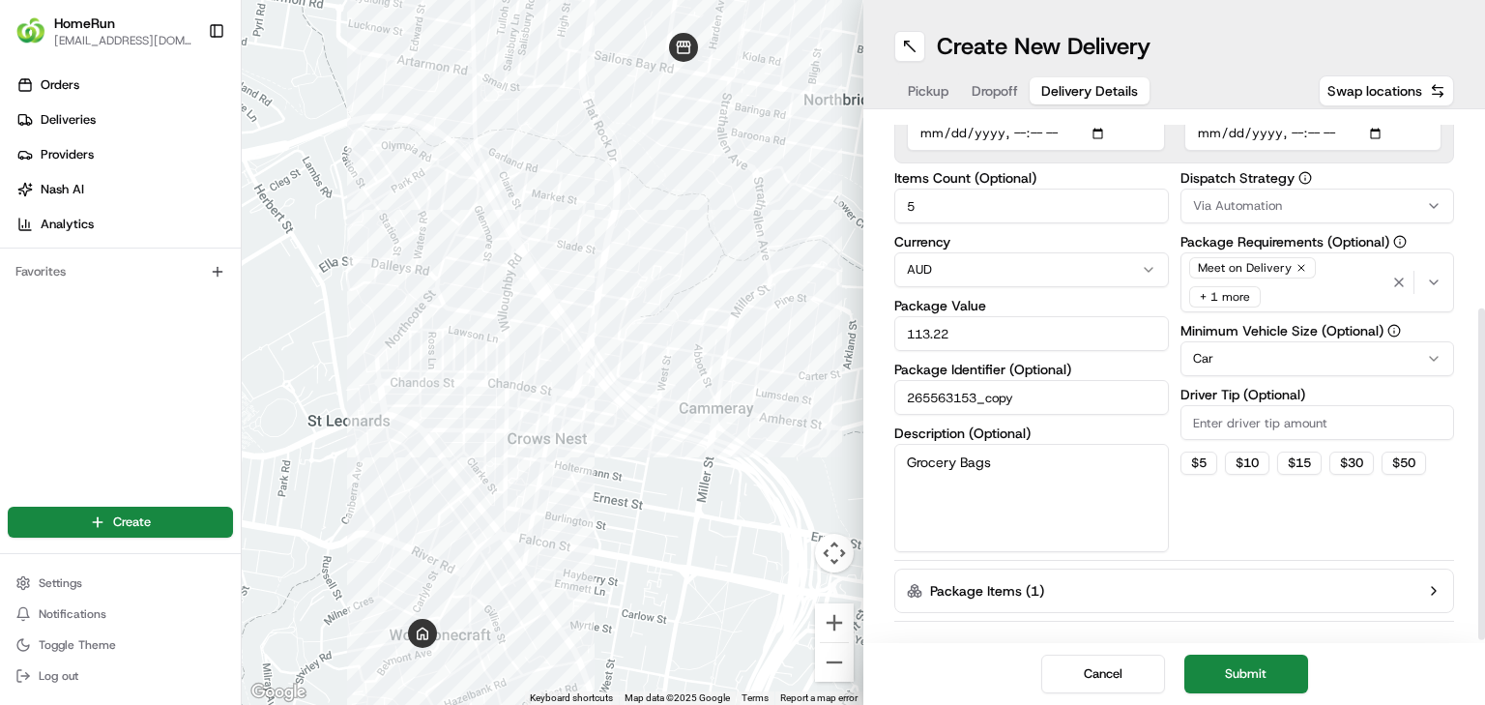
scroll to position [307, 0]
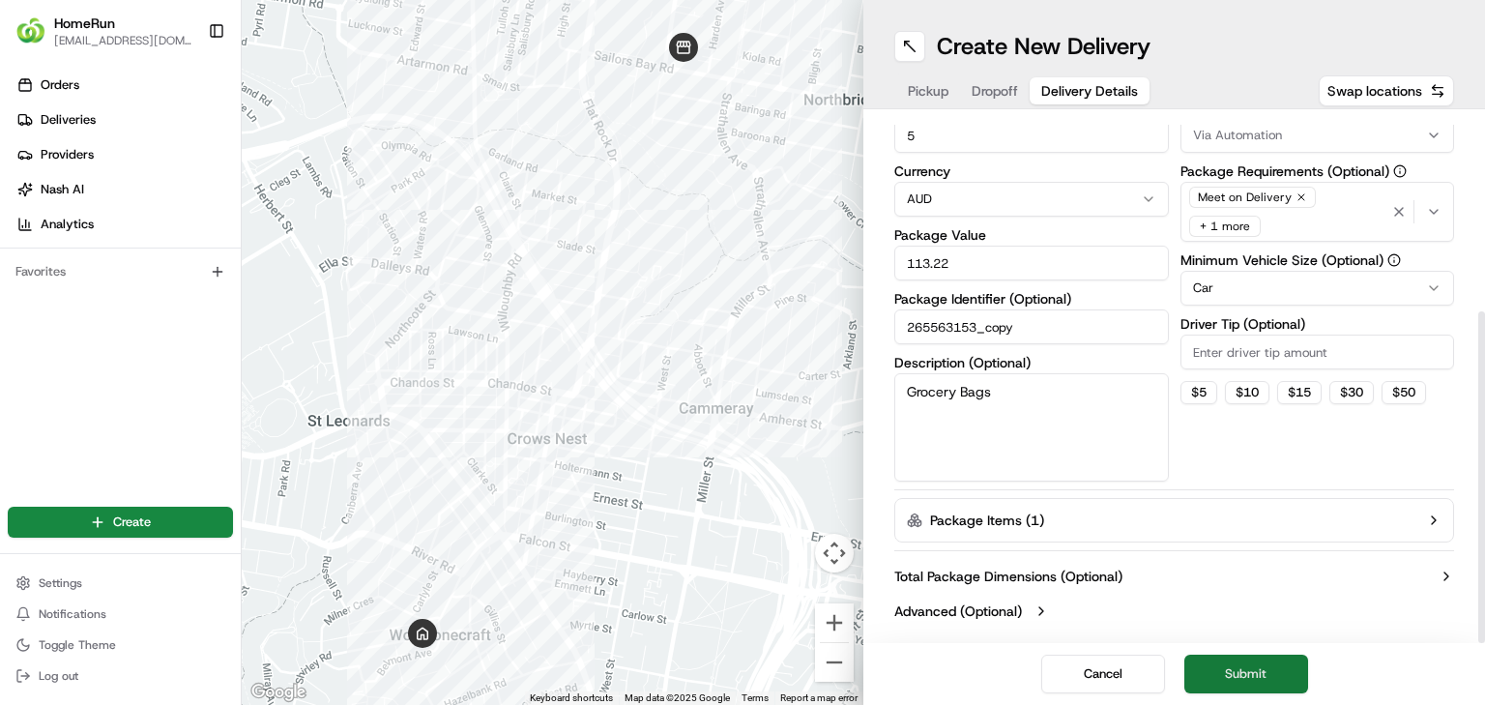
click at [1257, 671] on button "Submit" at bounding box center [1247, 674] width 124 height 39
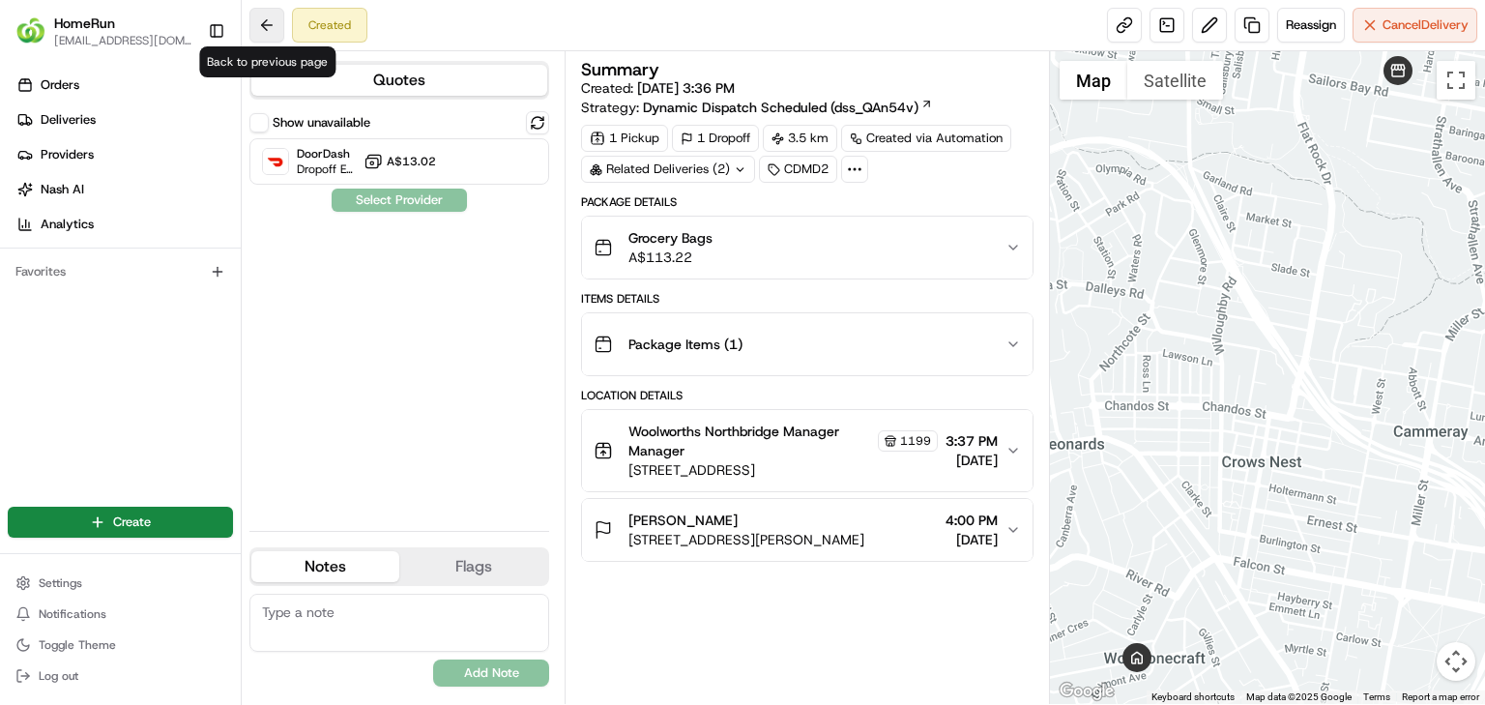
click at [267, 31] on button at bounding box center [266, 25] width 35 height 35
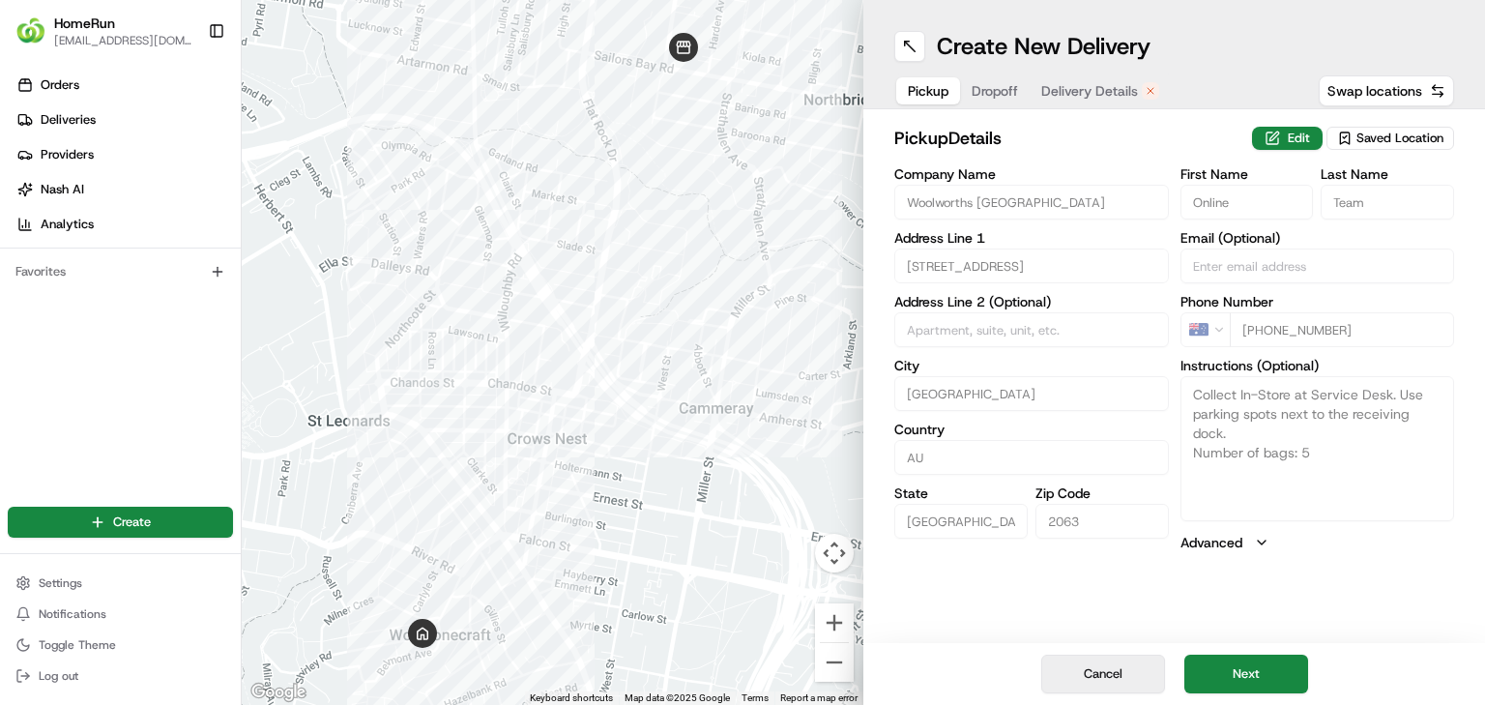
click at [1098, 672] on button "Cancel" at bounding box center [1103, 674] width 124 height 39
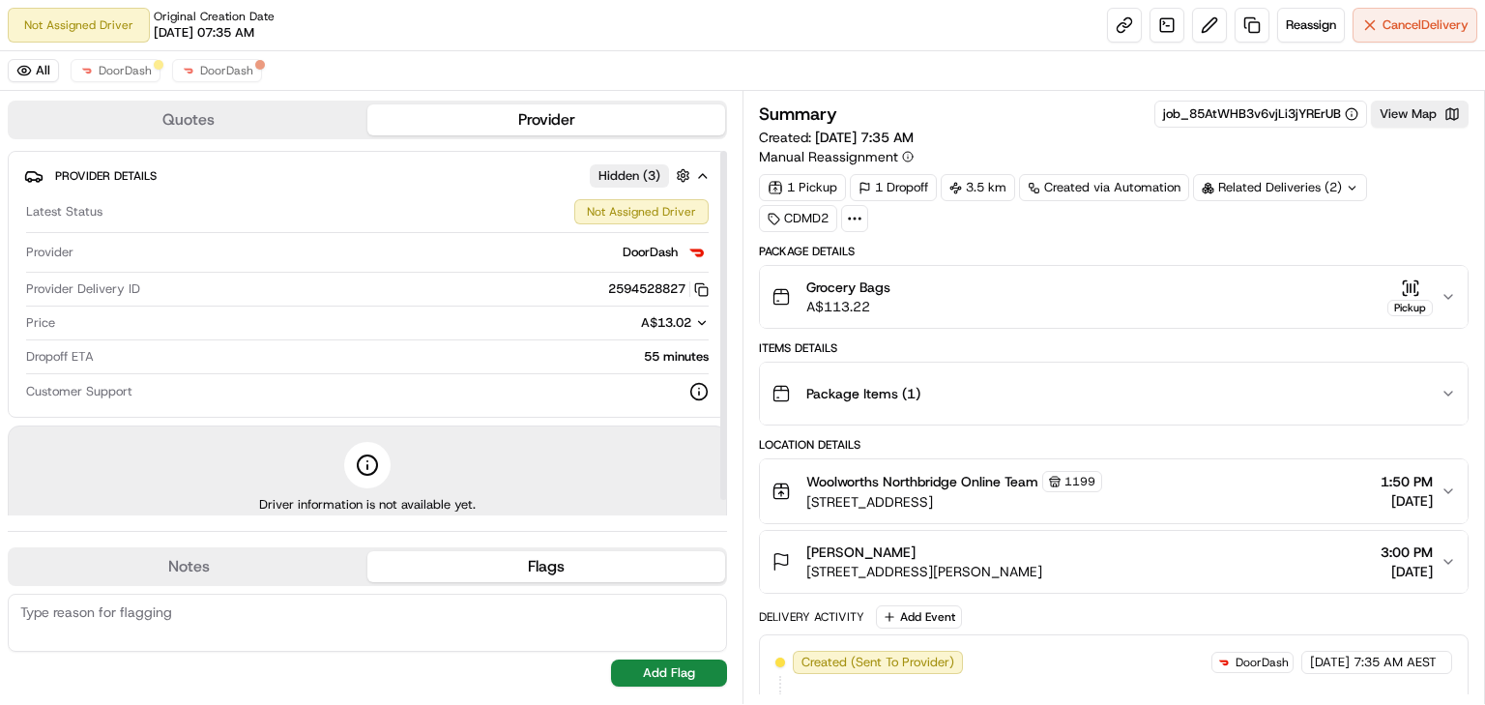
click at [636, 173] on span "Hidden ( 3 )" at bounding box center [630, 175] width 62 height 17
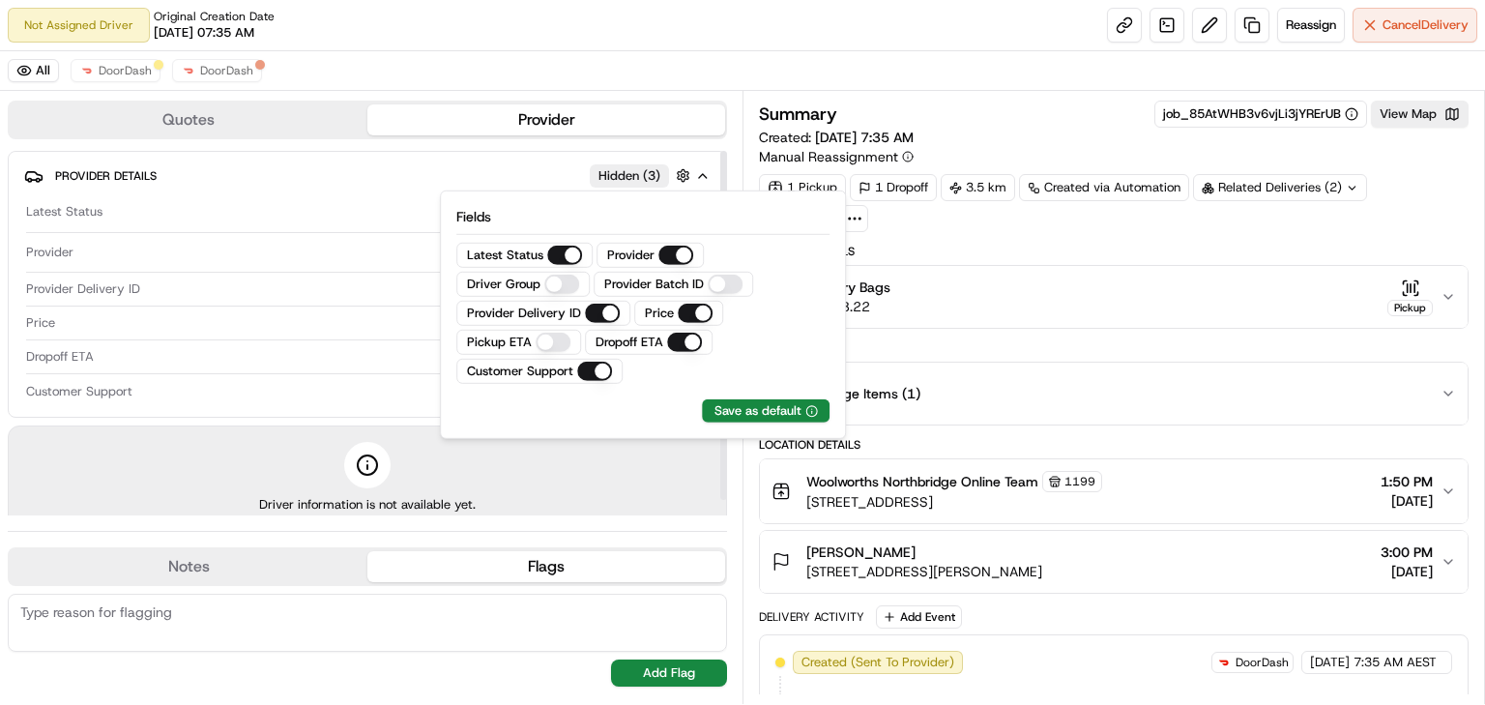
click at [658, 449] on div "Driver information is not available yet." at bounding box center [367, 477] width 719 height 104
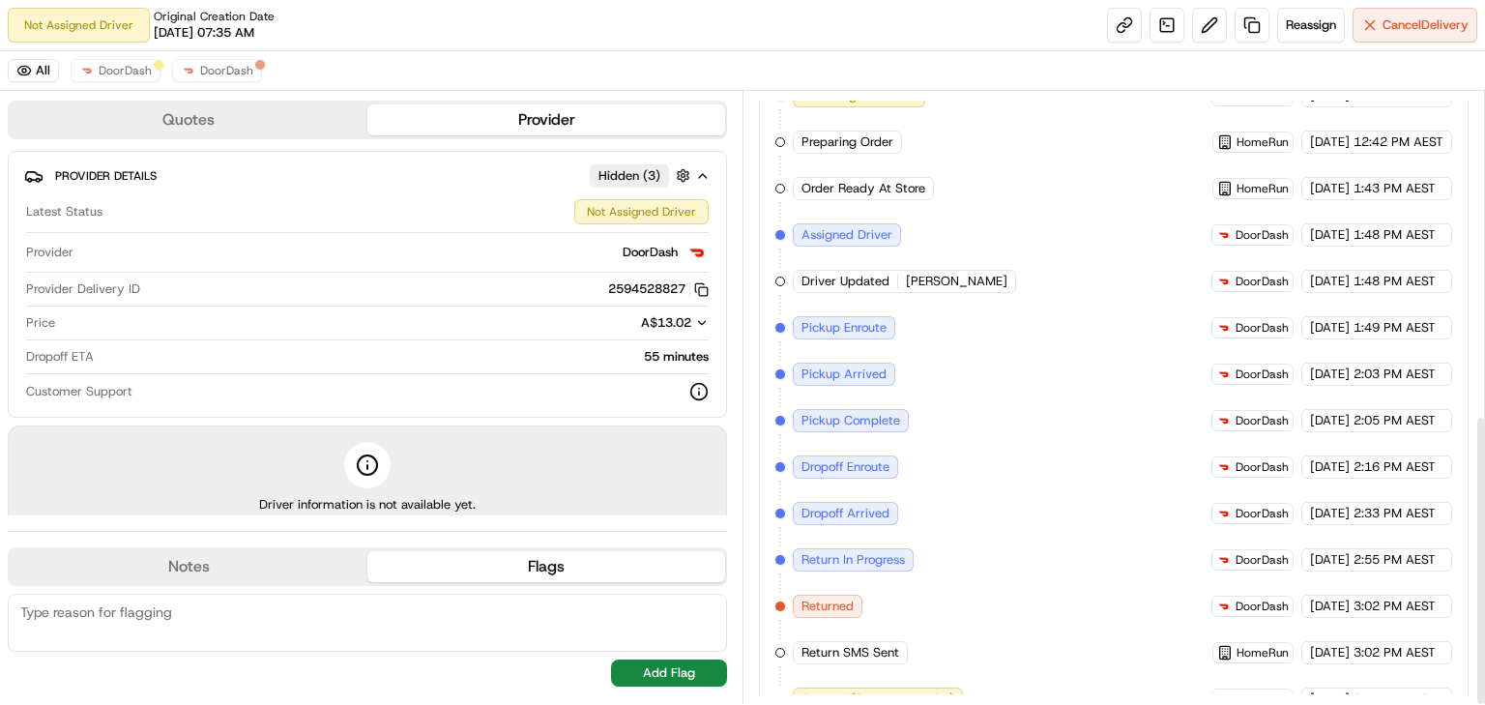
scroll to position [683, 0]
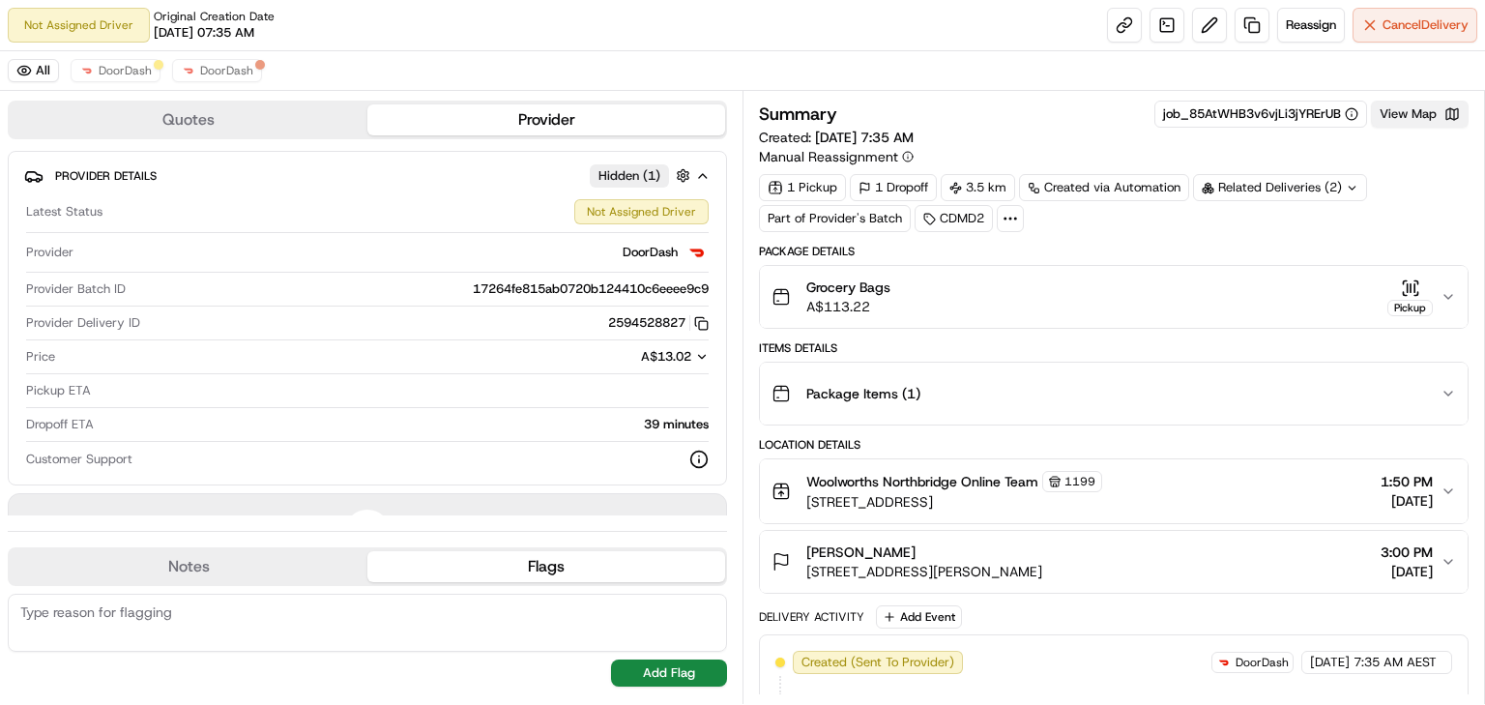
click at [1416, 112] on button "View Map" at bounding box center [1420, 114] width 98 height 27
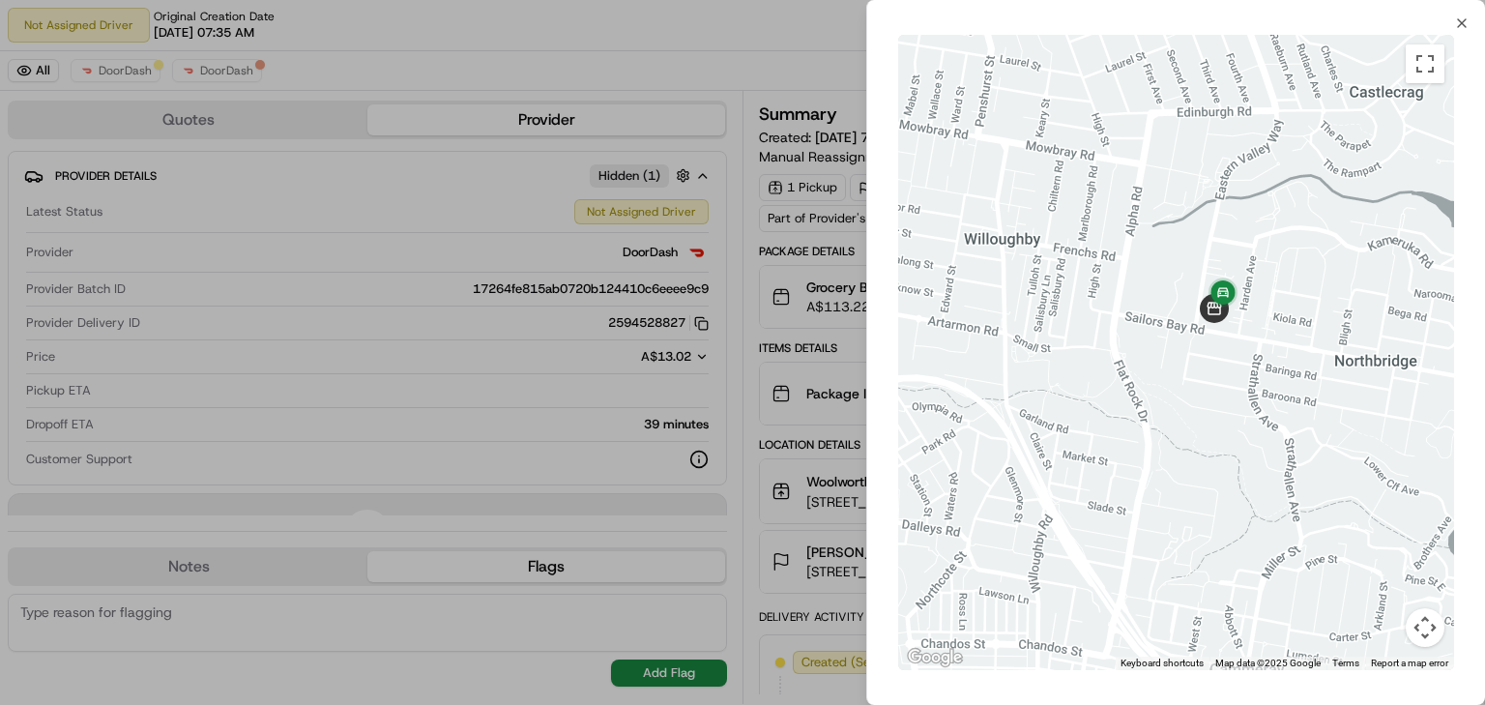
drag, startPoint x: 1209, startPoint y: 340, endPoint x: 1180, endPoint y: 371, distance: 42.4
click at [1180, 371] on div at bounding box center [1176, 352] width 556 height 635
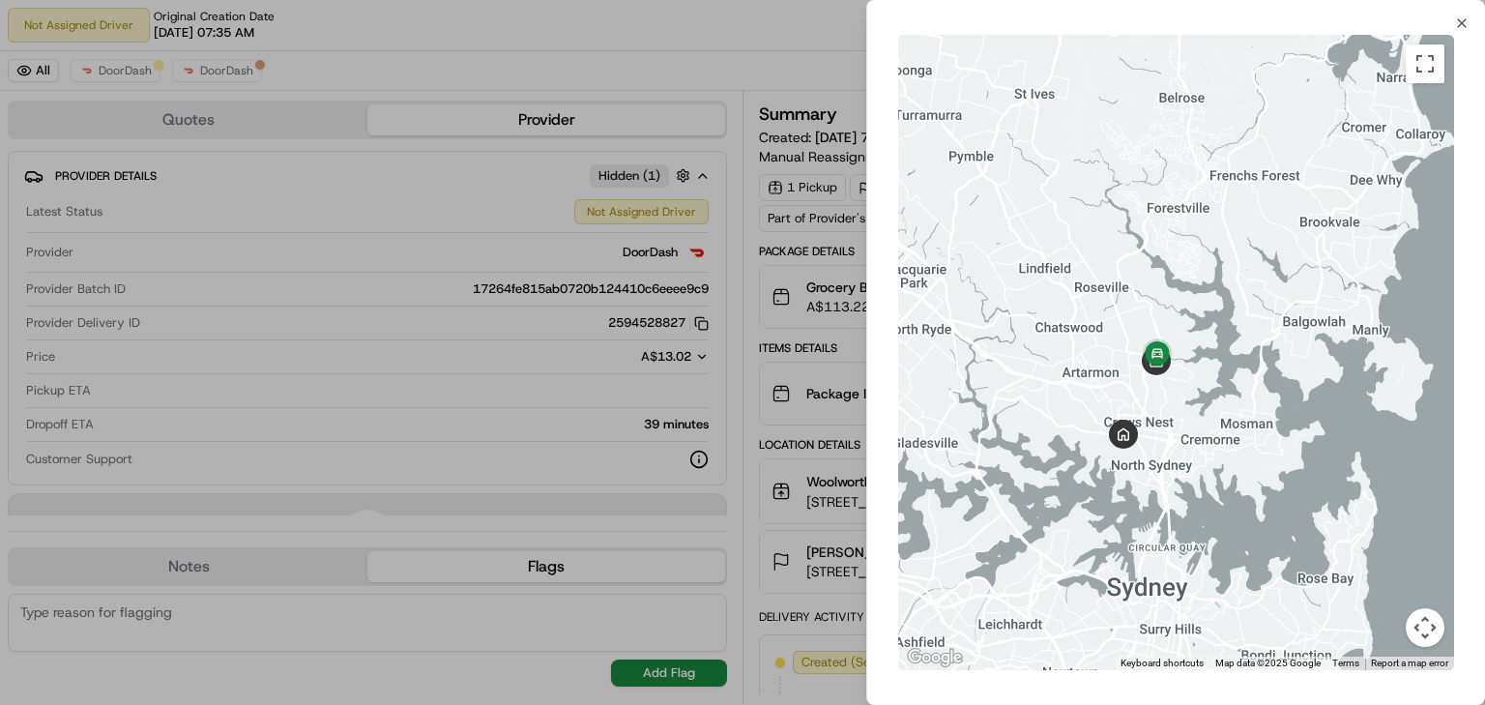
click at [1453, 21] on div "Close ← Move left → Move right ↑ Move up ↓ Move down + Zoom in - Zoom out Home …" at bounding box center [1175, 352] width 619 height 705
click at [1455, 21] on icon "button" at bounding box center [1461, 22] width 15 height 15
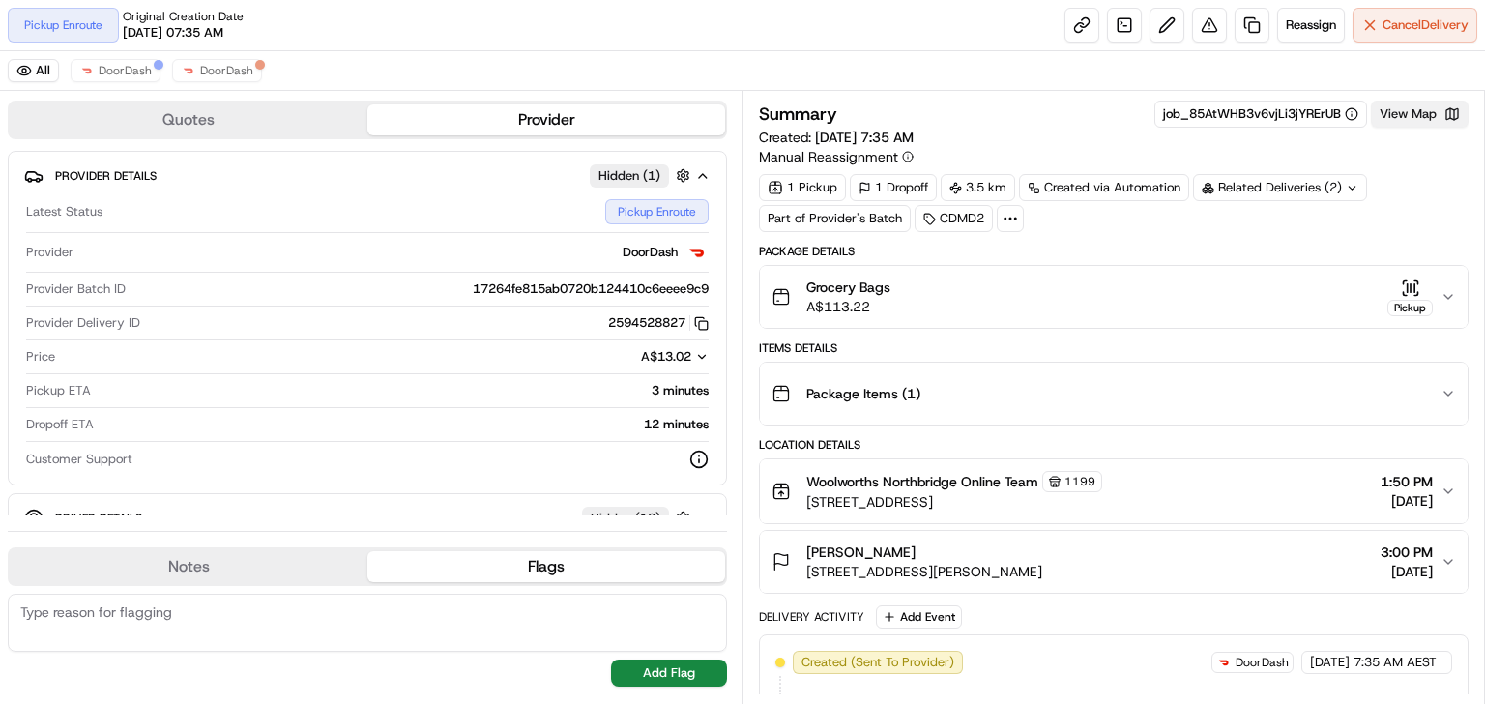
click at [1402, 108] on button "View Map" at bounding box center [1420, 114] width 98 height 27
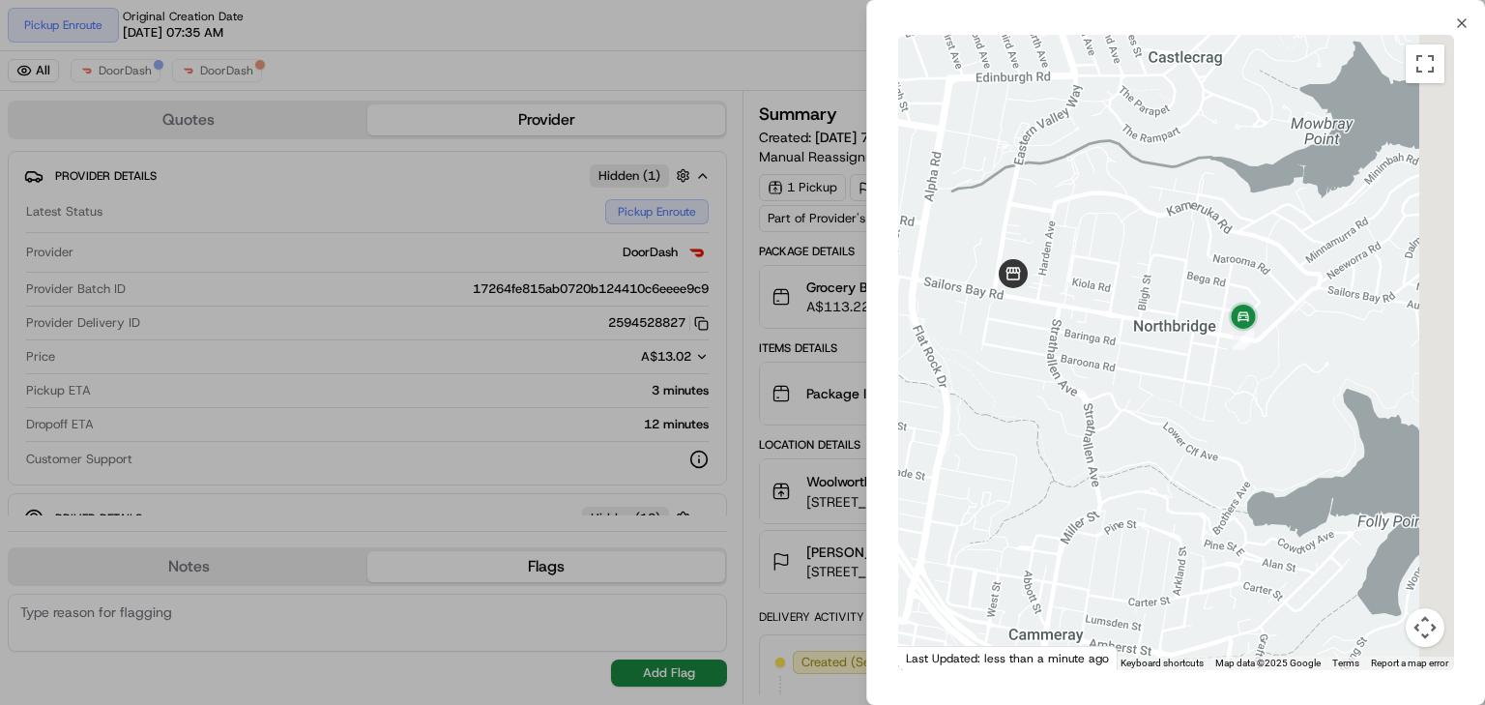
drag, startPoint x: 1259, startPoint y: 391, endPoint x: 1185, endPoint y: 491, distance: 125.1
click at [1176, 503] on div at bounding box center [1176, 352] width 556 height 635
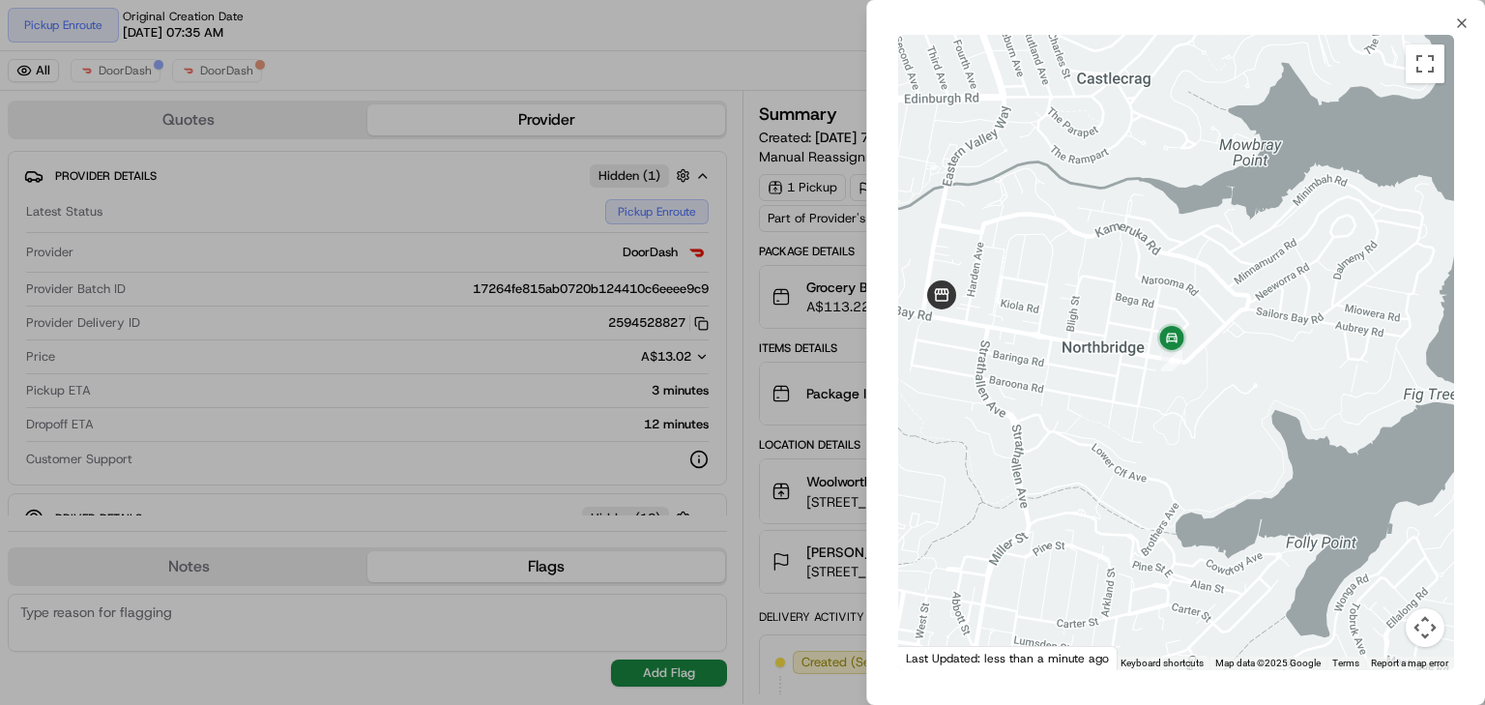
drag, startPoint x: 1230, startPoint y: 430, endPoint x: 1141, endPoint y: 445, distance: 90.1
click at [1141, 445] on div at bounding box center [1176, 352] width 556 height 635
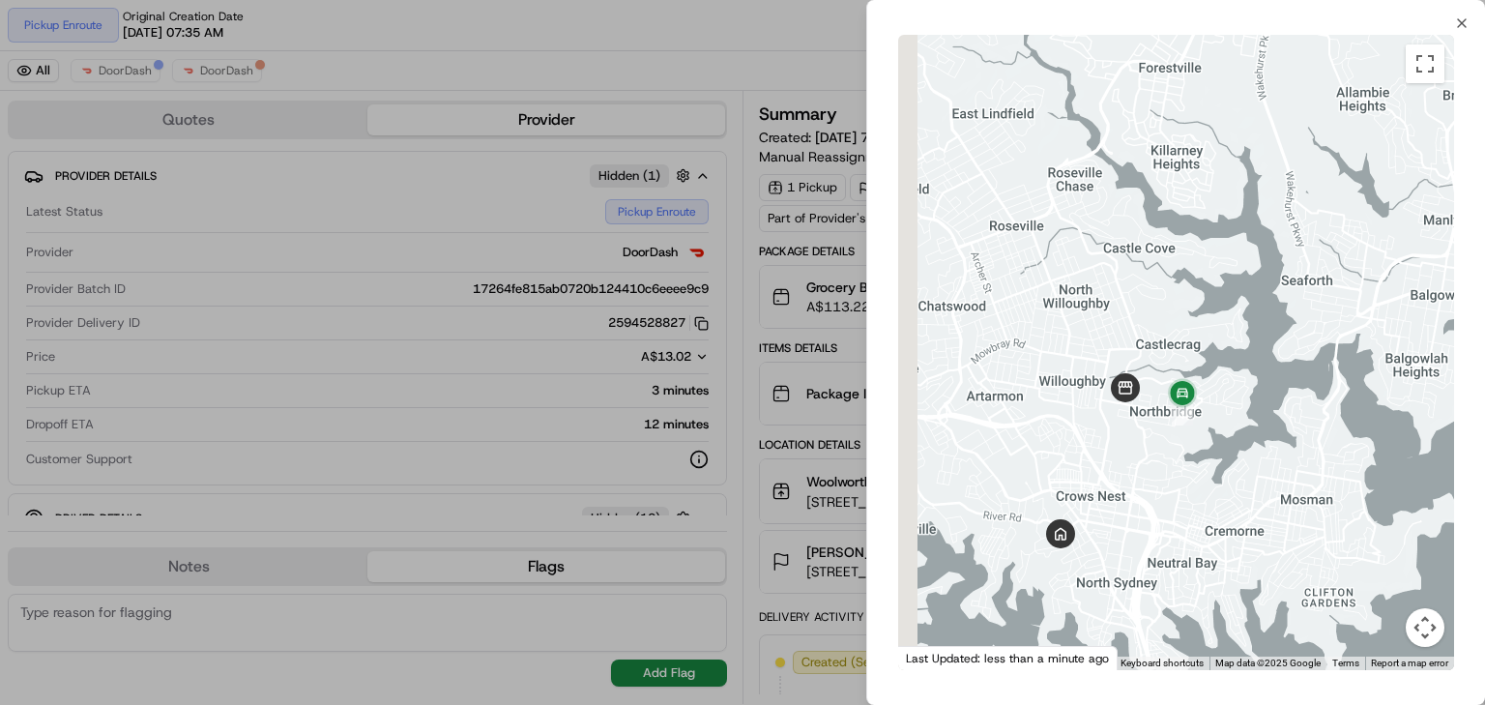
drag, startPoint x: 1188, startPoint y: 447, endPoint x: 1266, endPoint y: 429, distance: 80.2
click at [1266, 429] on div at bounding box center [1176, 352] width 556 height 635
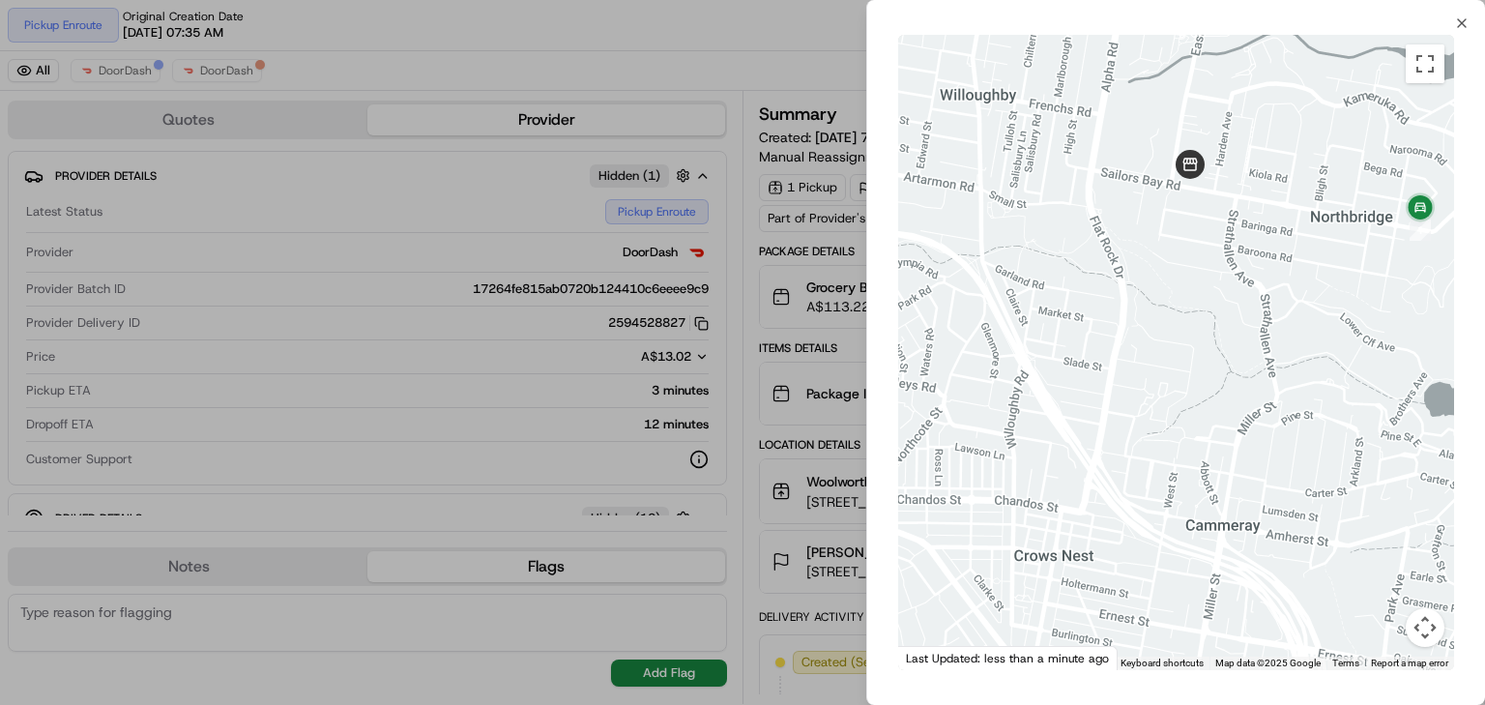
drag, startPoint x: 1249, startPoint y: 414, endPoint x: 1296, endPoint y: 277, distance: 145.0
click at [1296, 277] on div at bounding box center [1176, 352] width 556 height 635
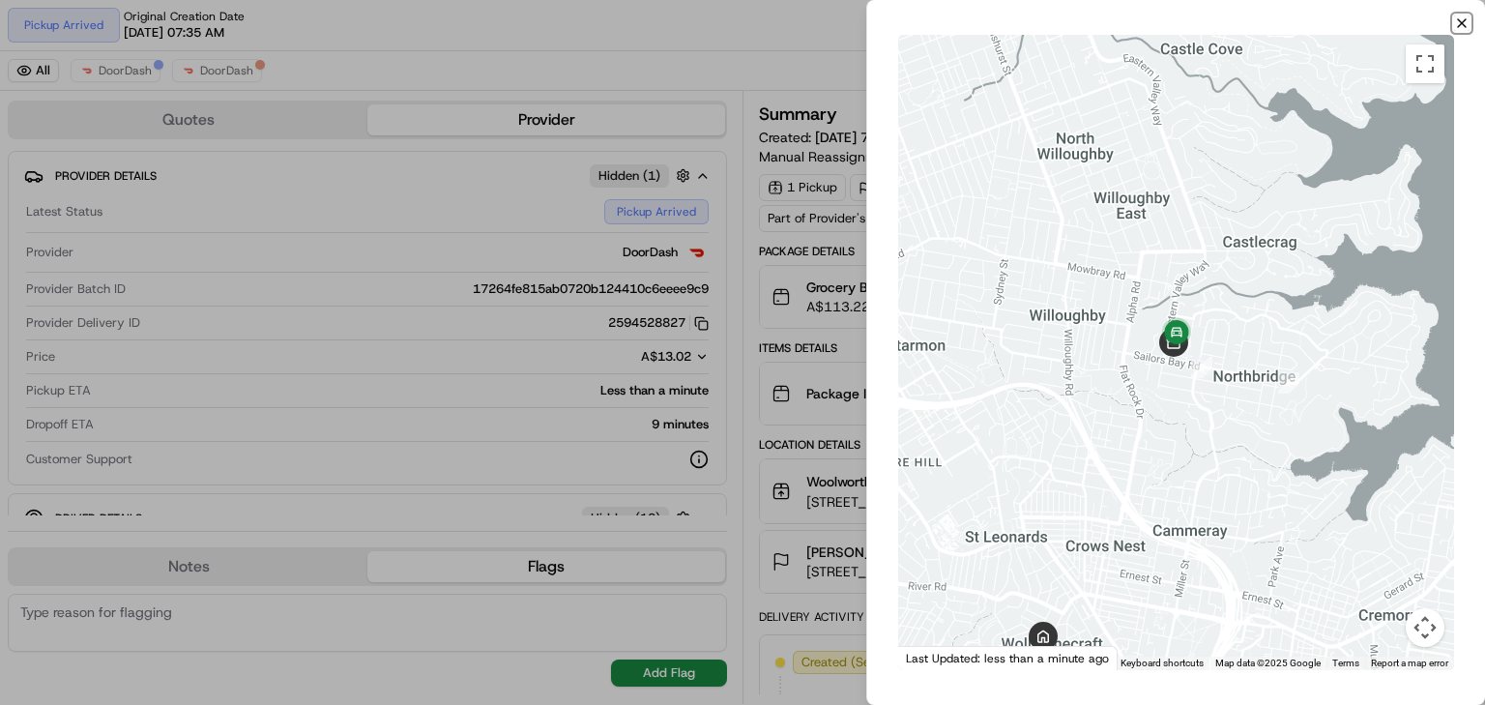
click at [1460, 23] on icon "button" at bounding box center [1462, 23] width 8 height 8
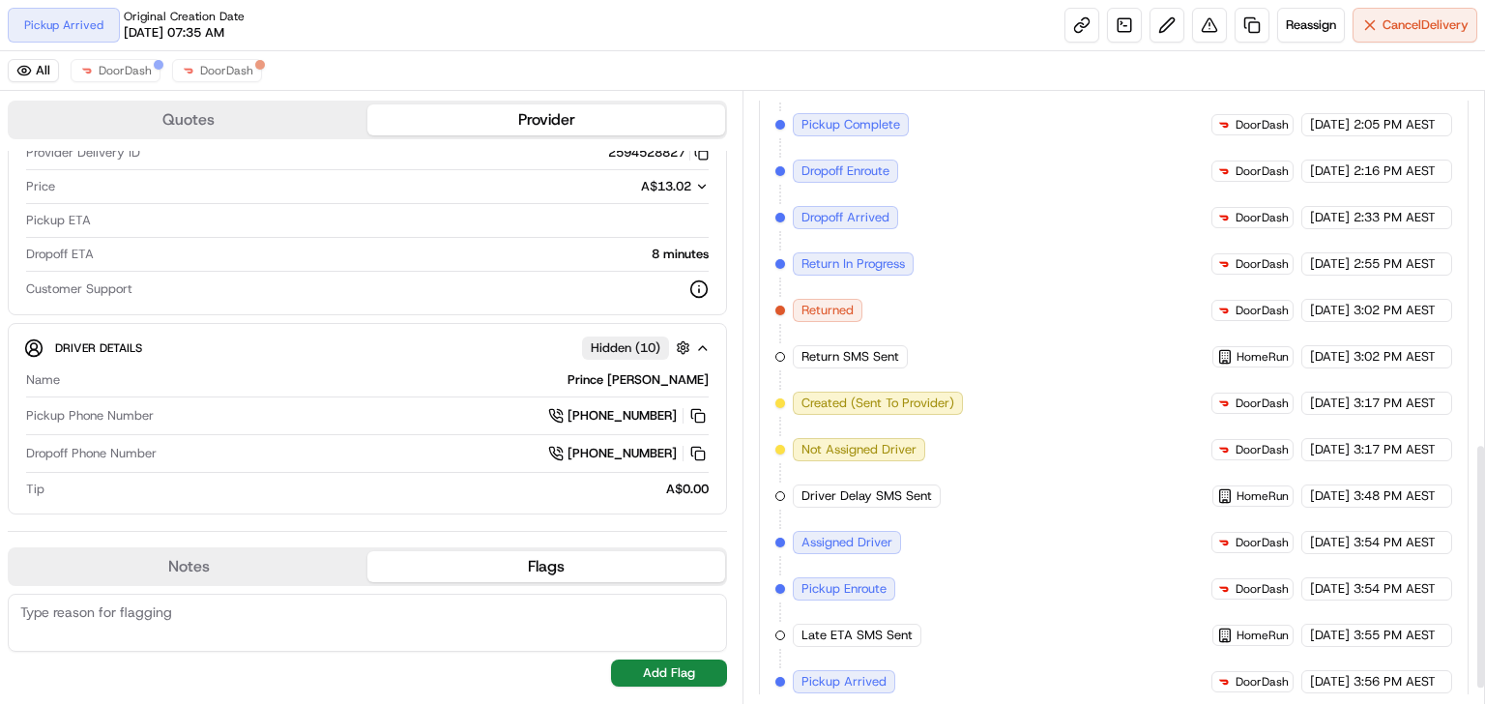
scroll to position [913, 0]
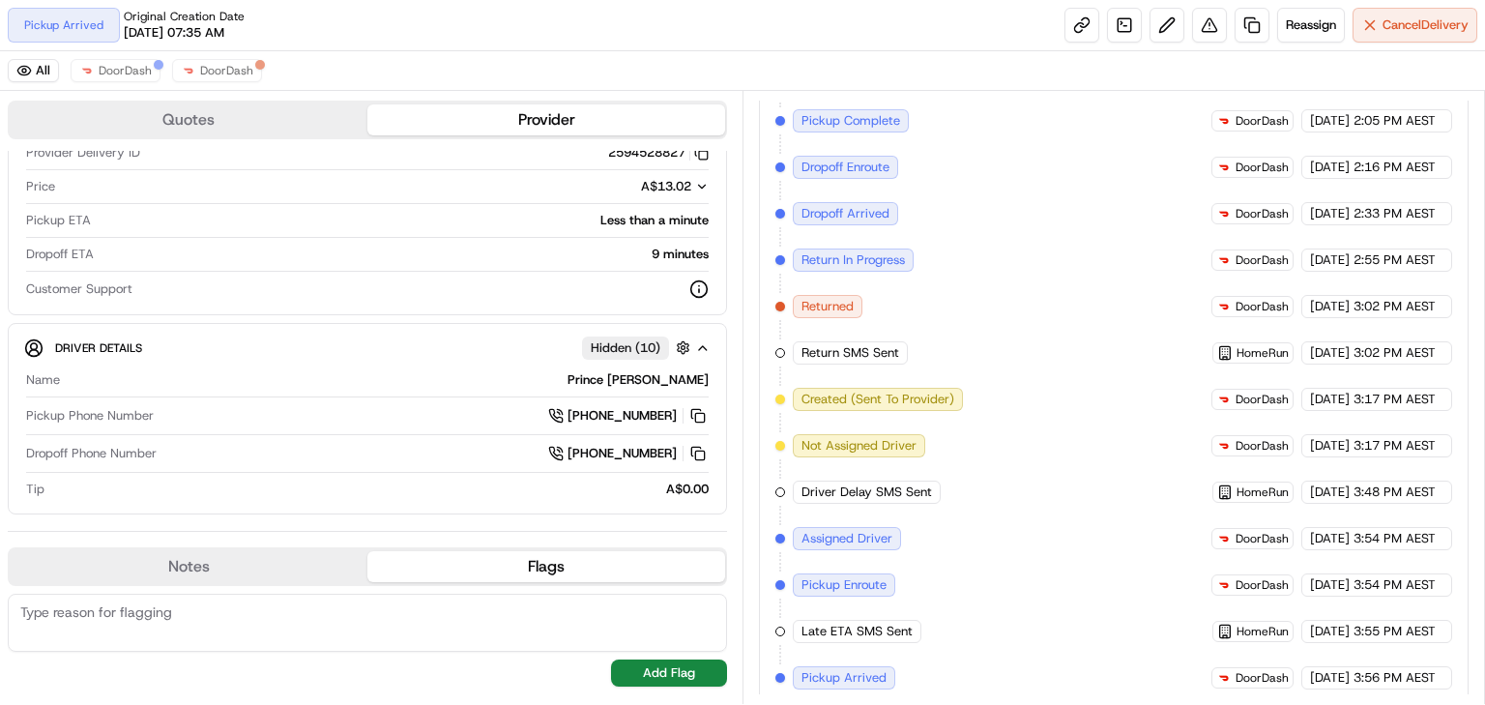
click at [846, 298] on span "Returned" at bounding box center [828, 306] width 52 height 17
click at [917, 289] on div "Created (Sent To Provider) DoorDash 20/08/2025 7:35 AM AEST Not Assigned Driver…" at bounding box center [1114, 214] width 677 height 952
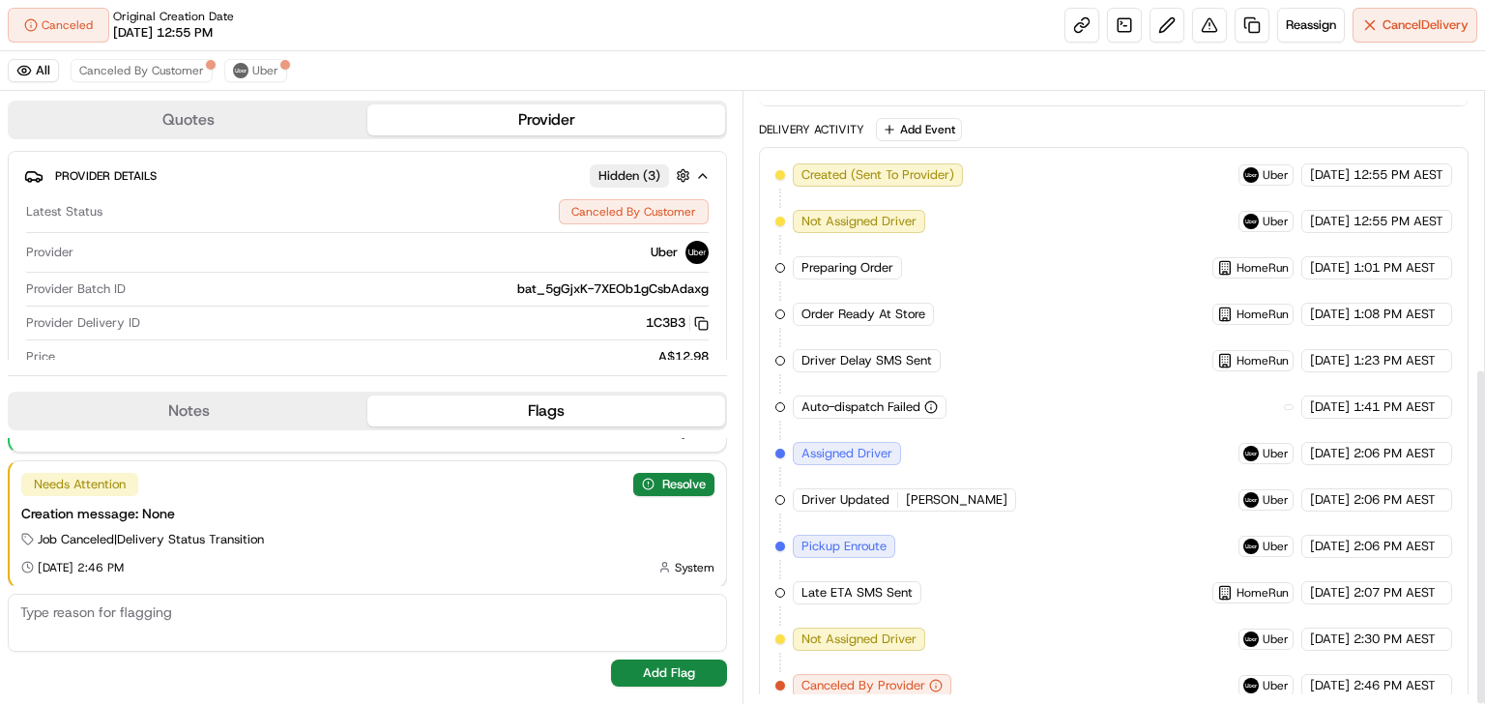
scroll to position [499, 0]
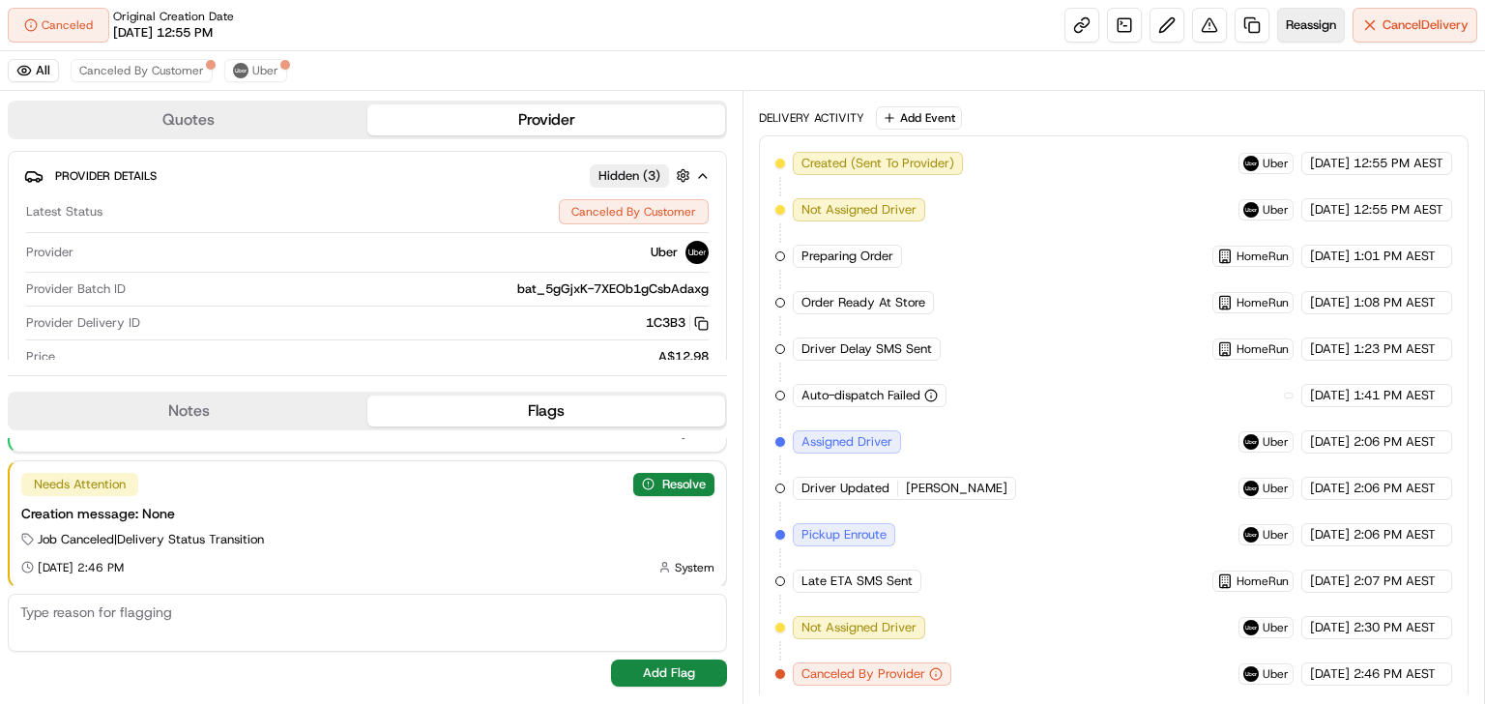
click at [1291, 27] on span "Reassign" at bounding box center [1311, 24] width 50 height 17
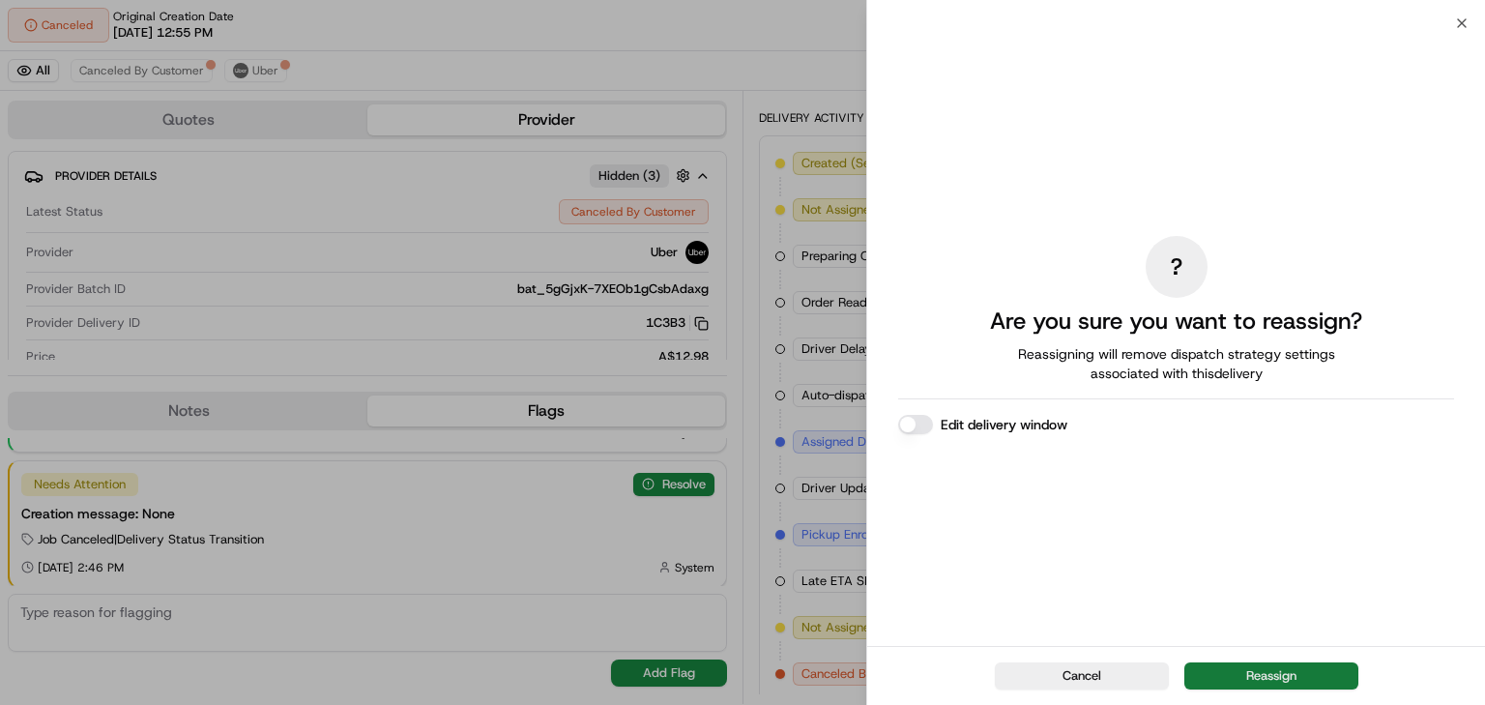
click at [1275, 667] on button "Reassign" at bounding box center [1272, 675] width 174 height 27
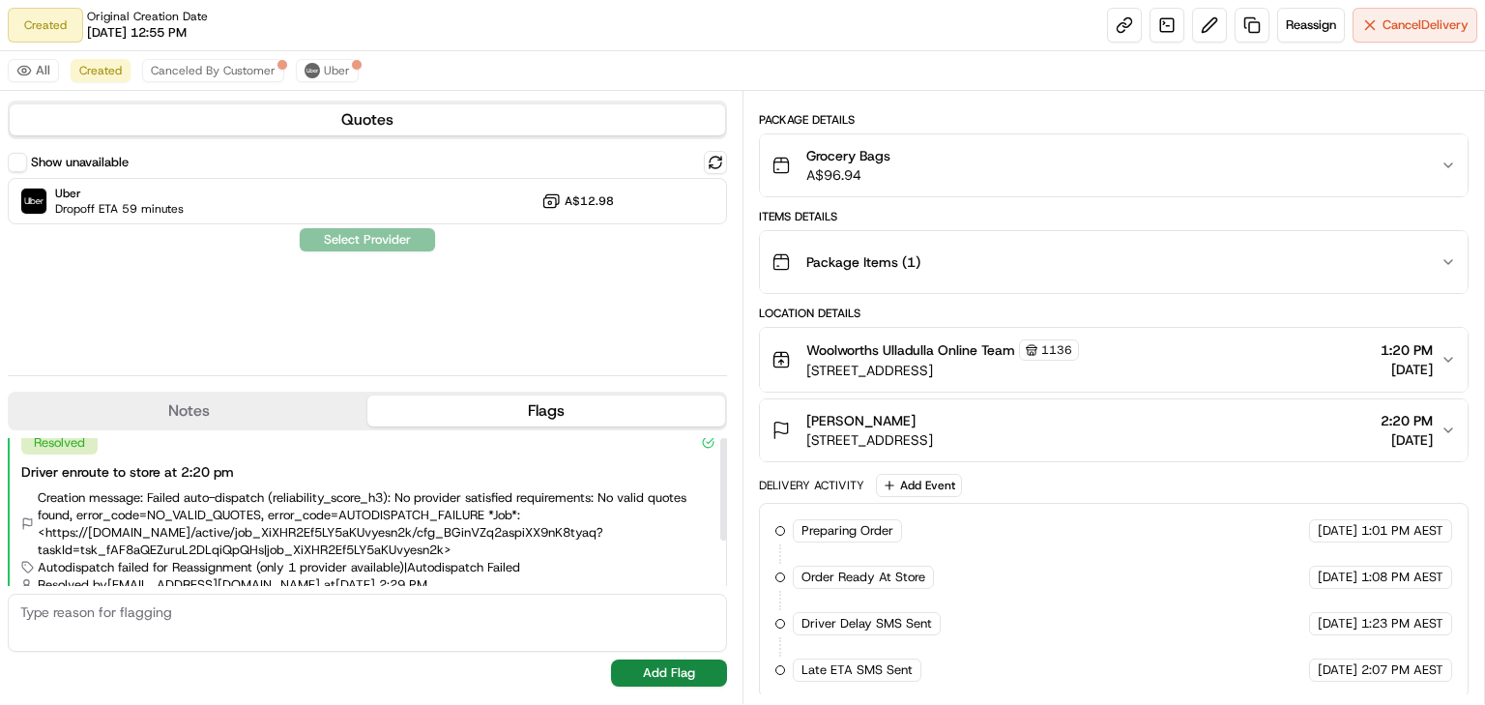
scroll to position [0, 0]
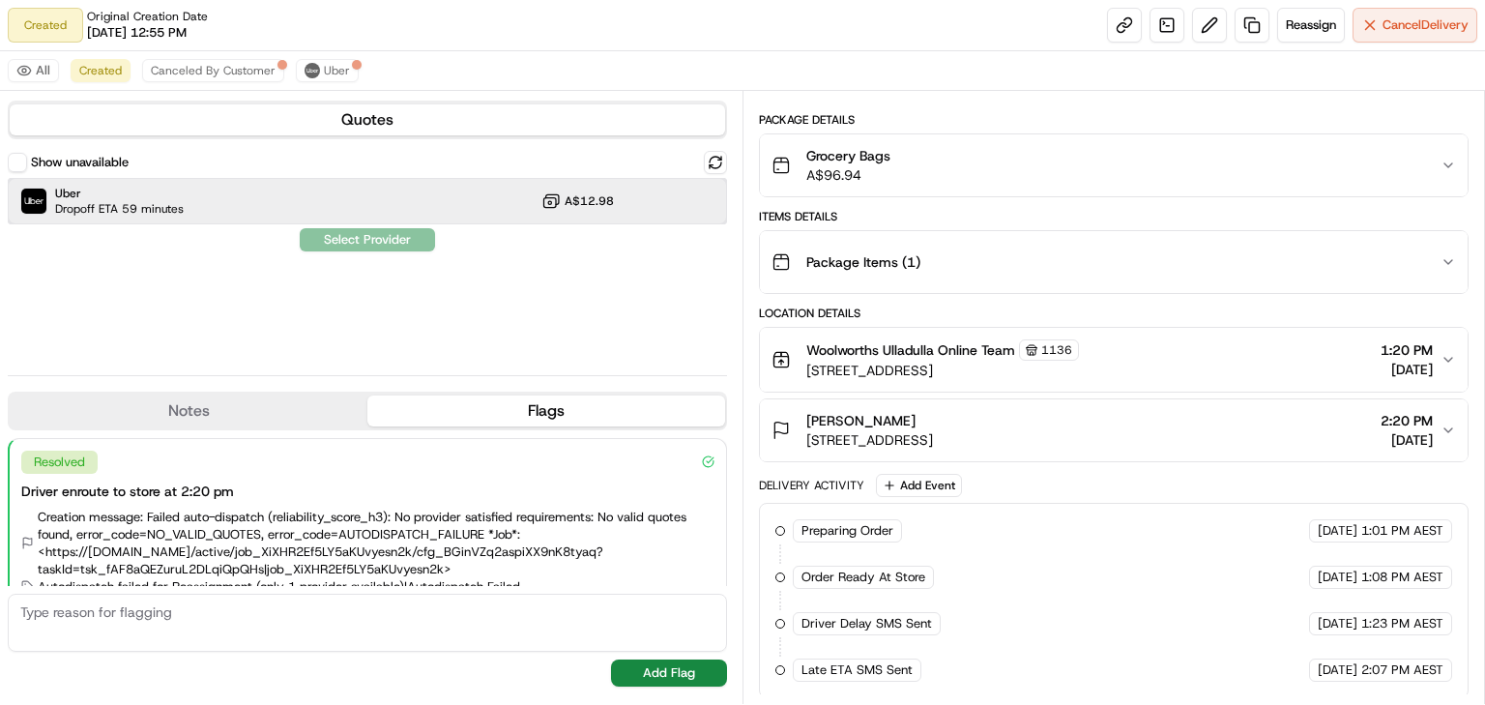
click at [146, 194] on span "Uber" at bounding box center [119, 193] width 129 height 15
click at [393, 243] on button "Assign Provider" at bounding box center [367, 239] width 137 height 23
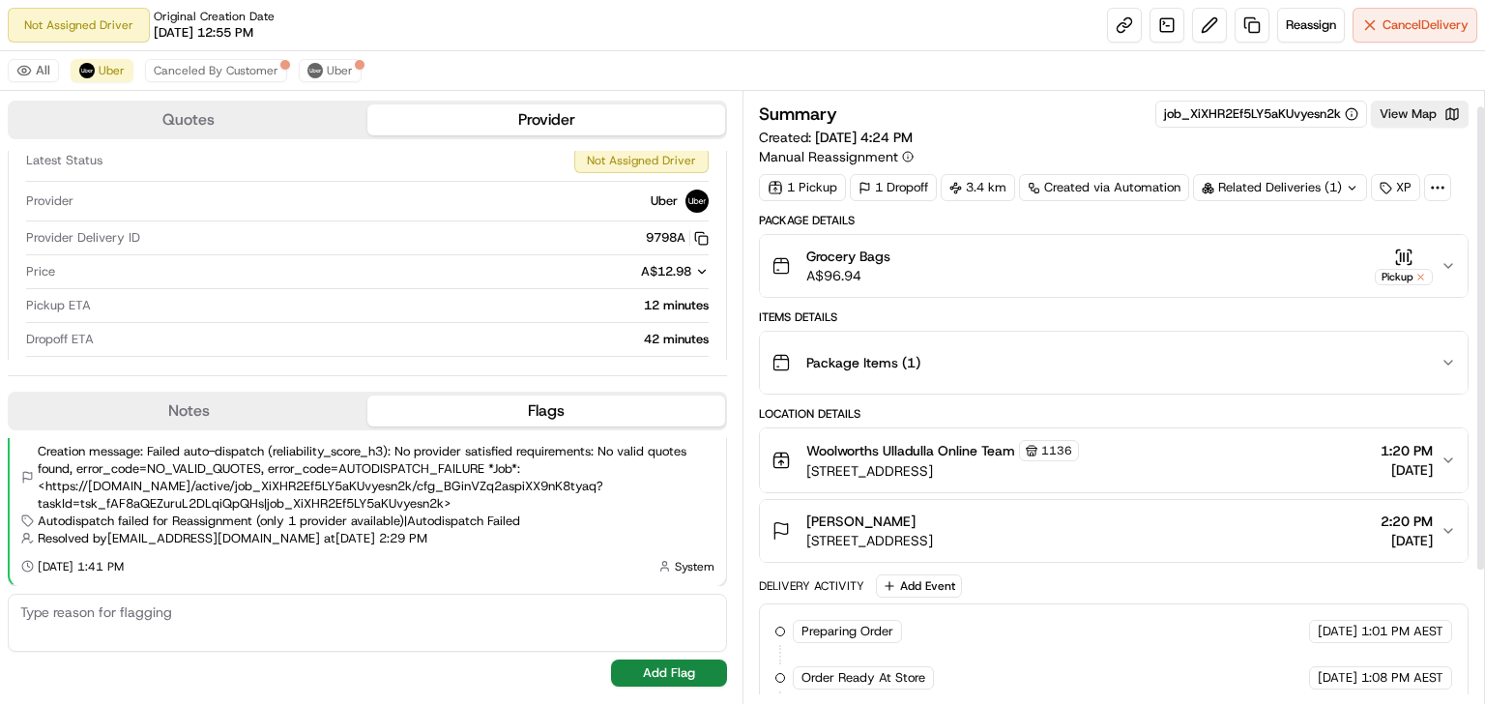
scroll to position [192, 0]
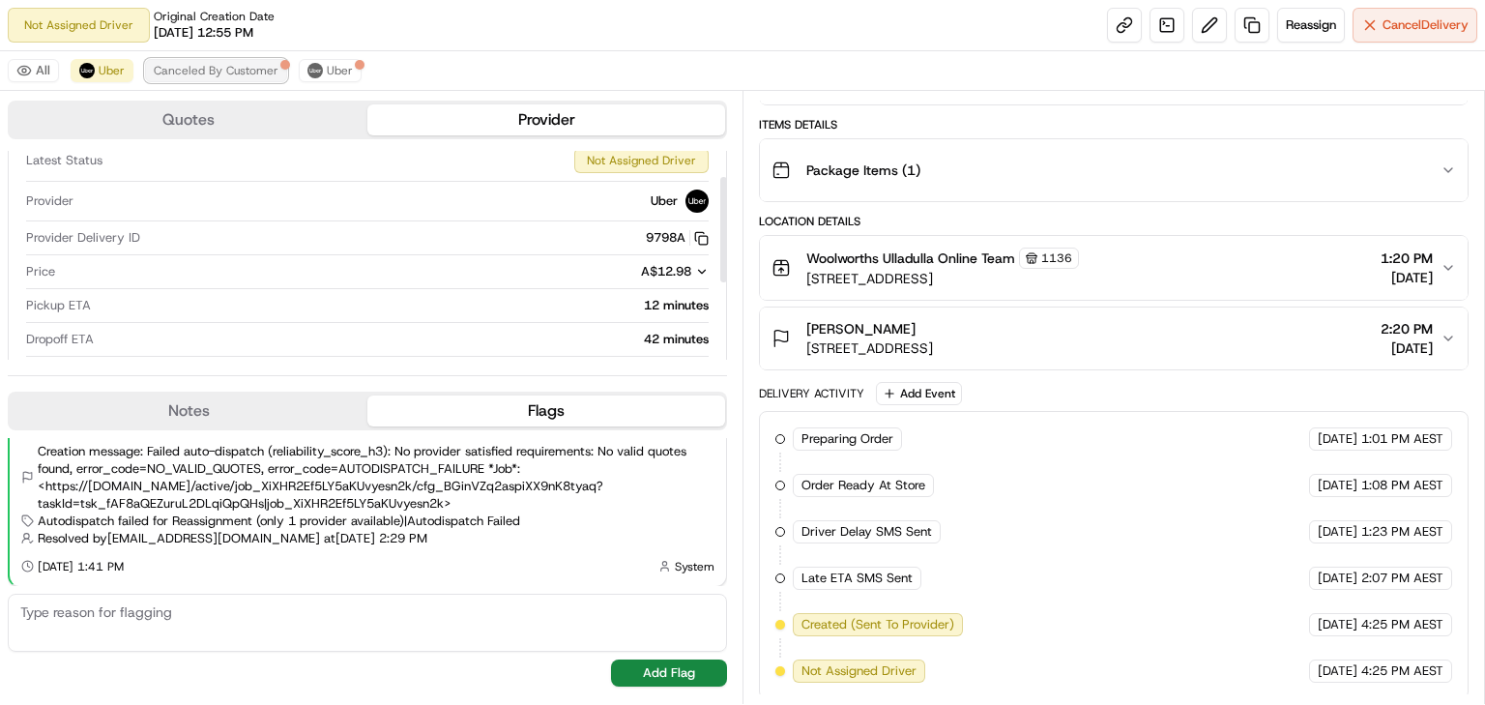
click at [220, 70] on span "Canceled By Customer" at bounding box center [216, 70] width 125 height 15
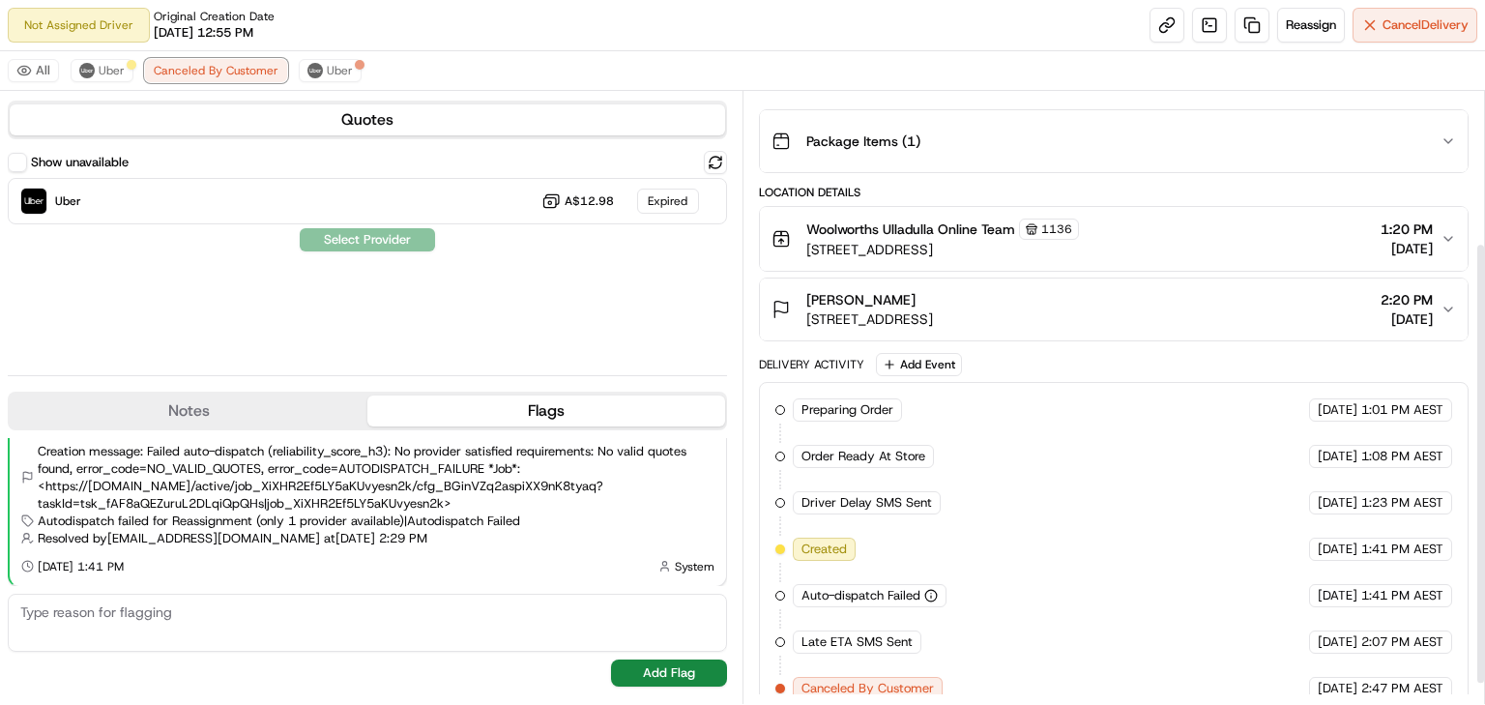
scroll to position [238, 0]
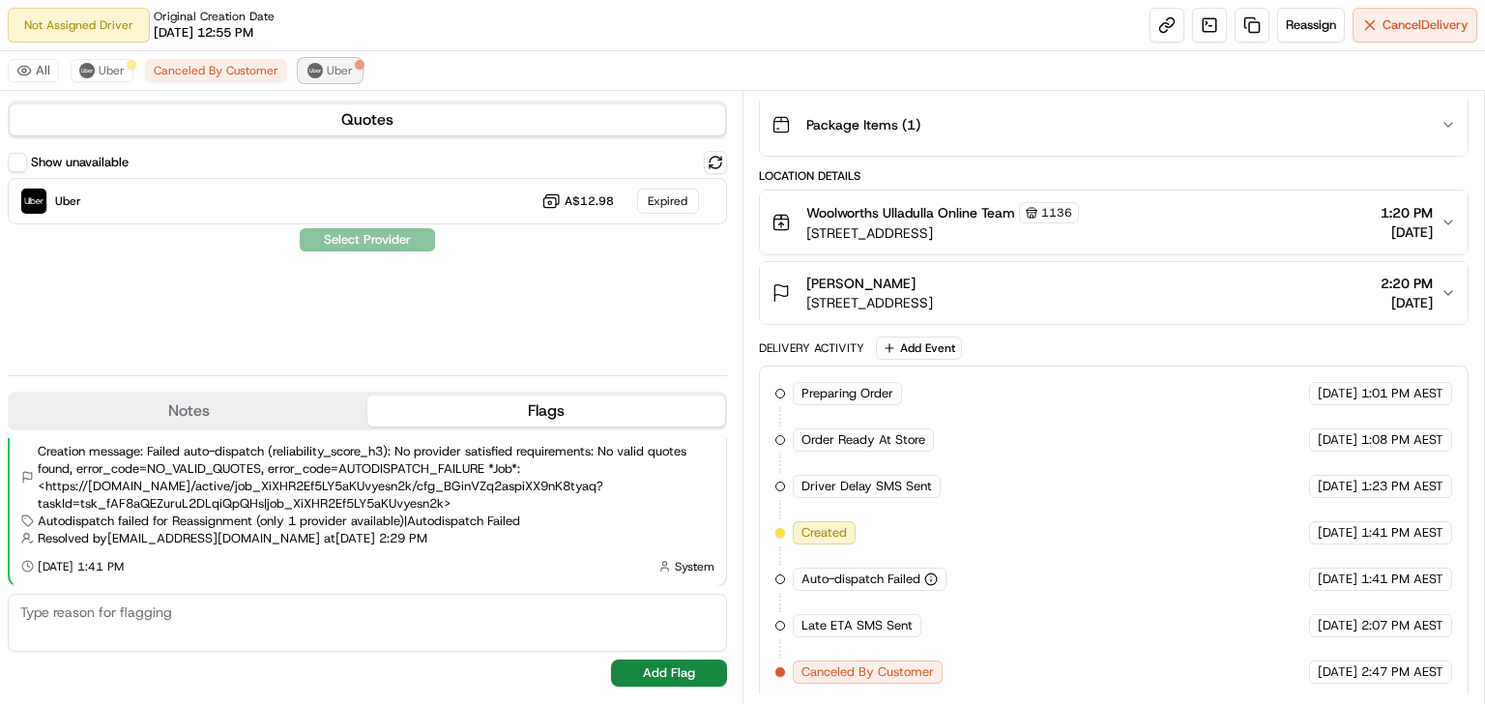
click at [318, 63] on button "Uber" at bounding box center [330, 70] width 63 height 23
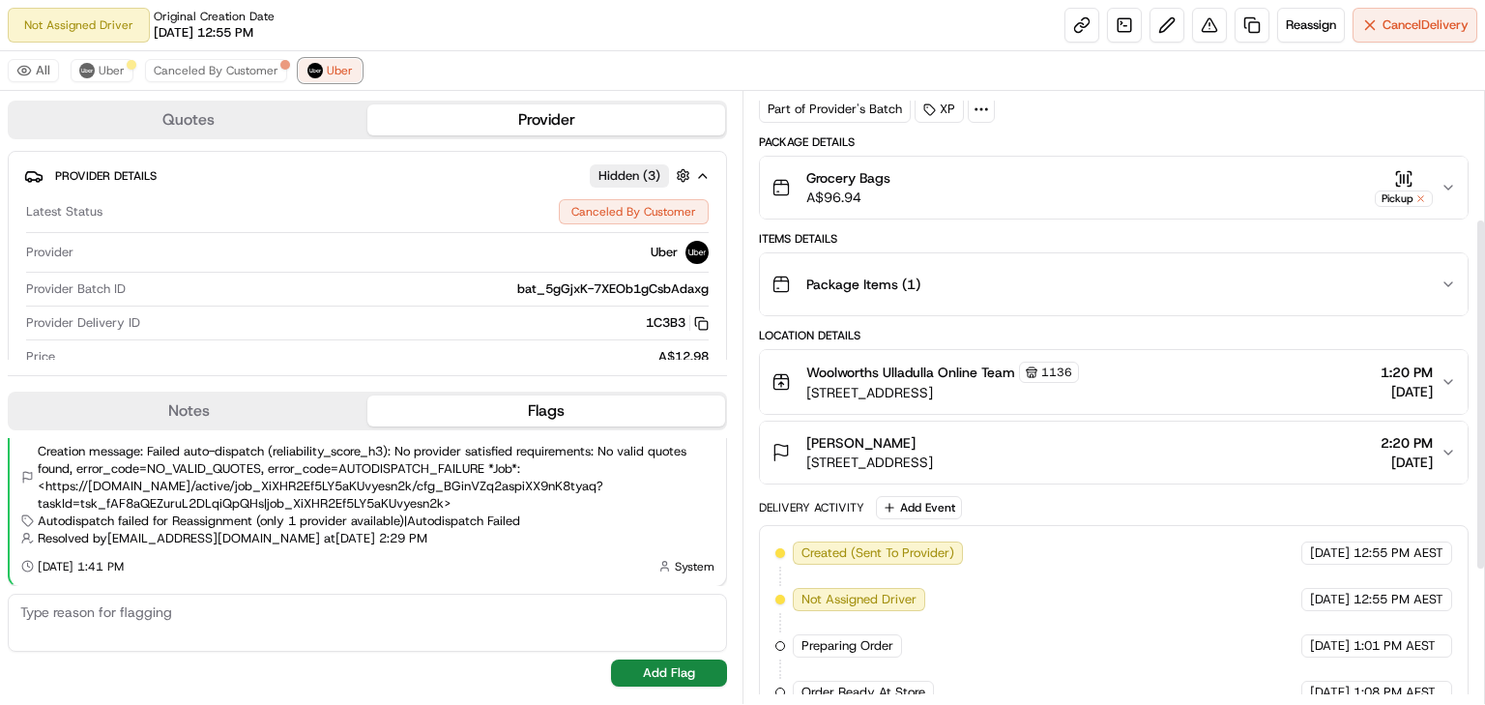
scroll to position [0, 0]
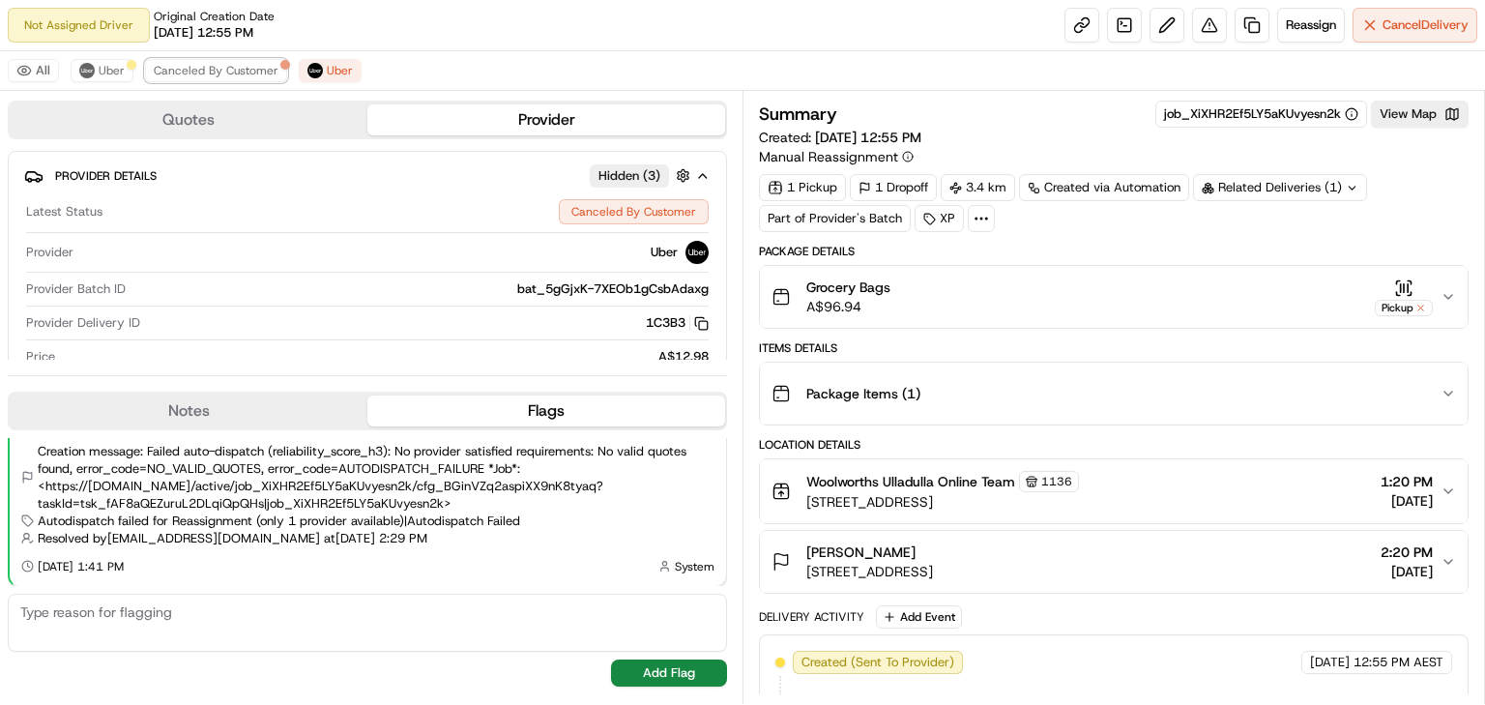
drag, startPoint x: 220, startPoint y: 73, endPoint x: 153, endPoint y: 81, distance: 68.1
click at [220, 73] on span "Canceled By Customer" at bounding box center [216, 70] width 125 height 15
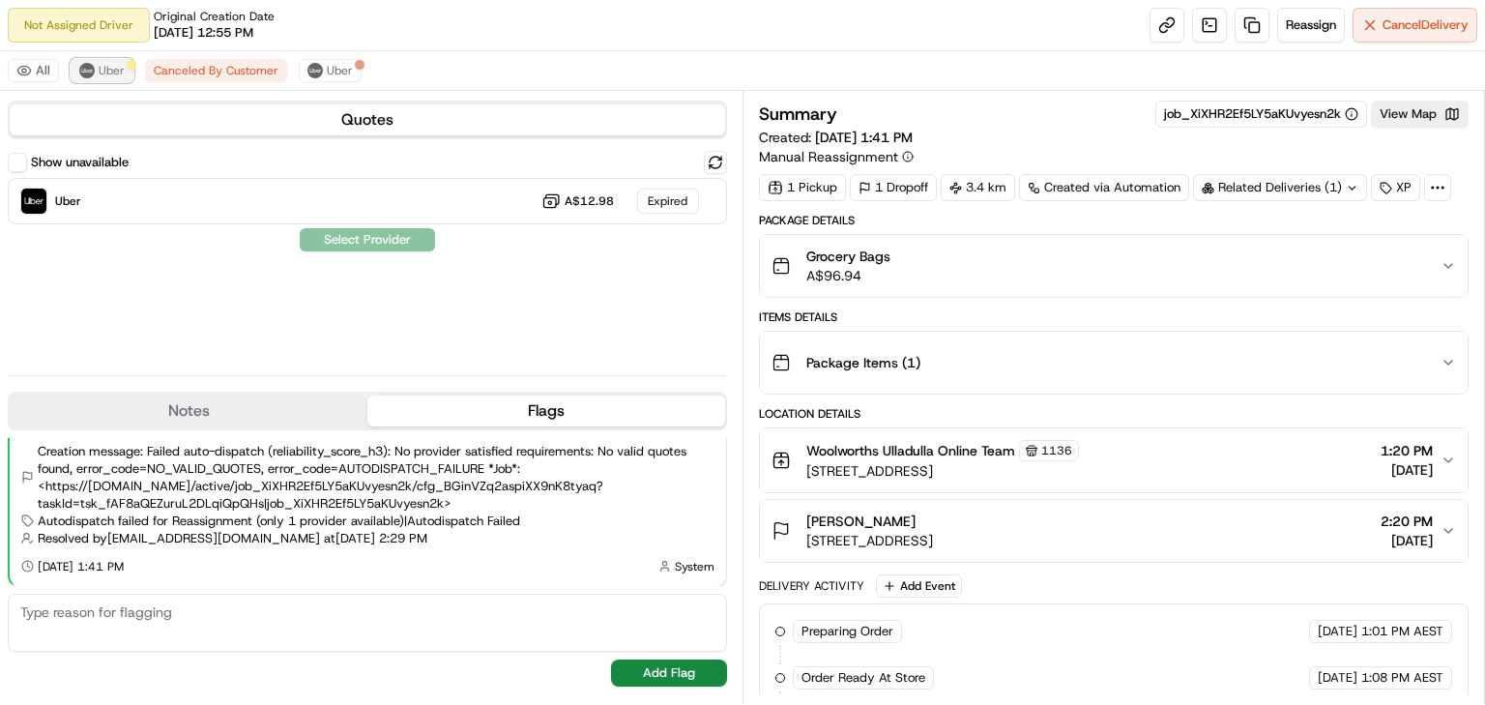
click at [103, 70] on span "Uber" at bounding box center [112, 70] width 26 height 15
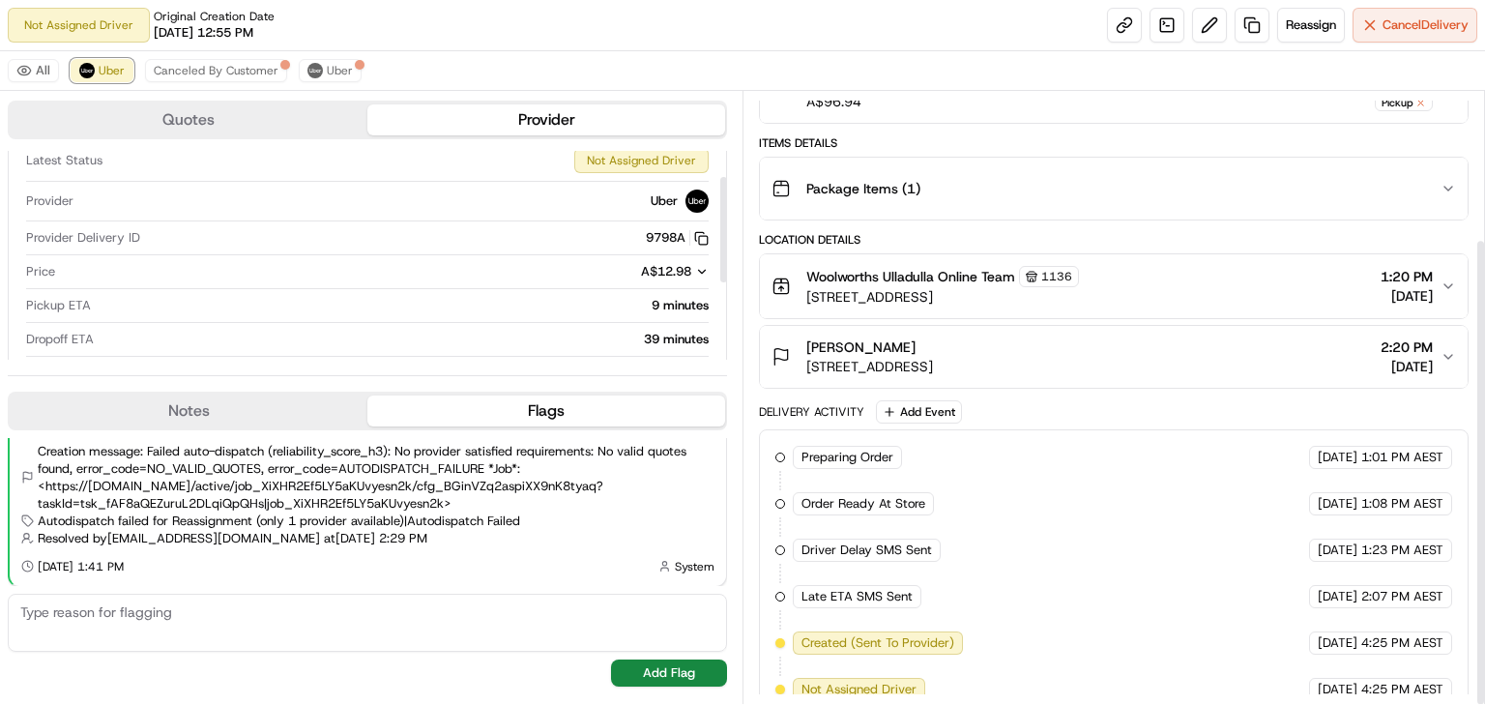
scroll to position [192, 0]
